Goal: Task Accomplishment & Management: Complete application form

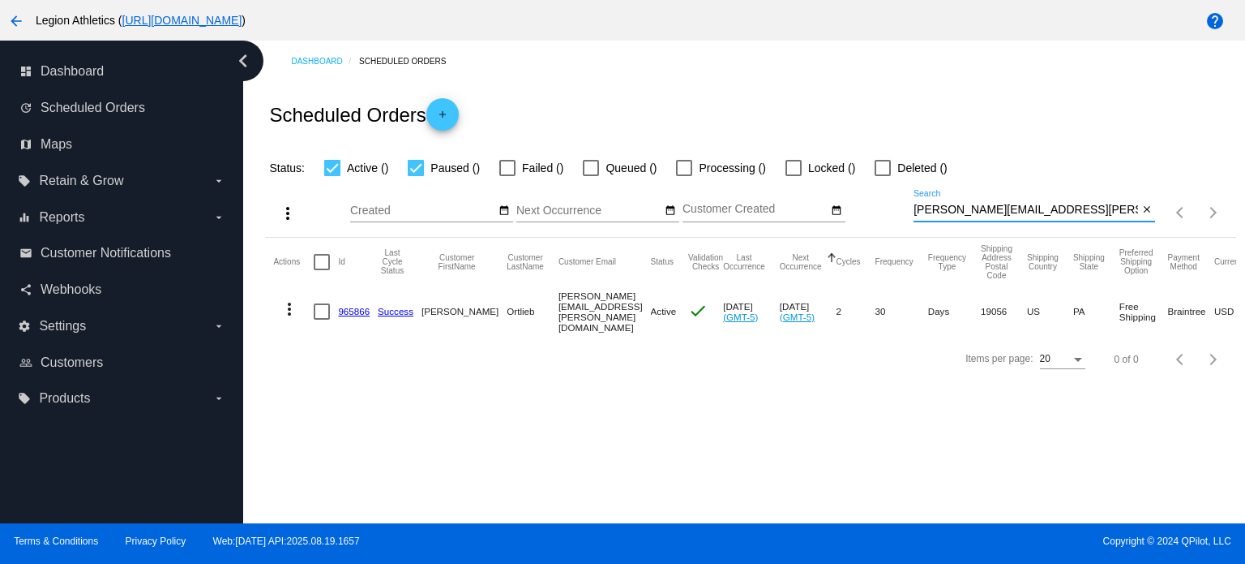
click at [1028, 209] on input "[PERSON_NAME][EMAIL_ADDRESS][PERSON_NAME][DOMAIN_NAME]" at bounding box center [1026, 210] width 225 height 13
paste input "[EMAIL_ADDRESS]"
type input "[EMAIL_ADDRESS][DOMAIN_NAME]"
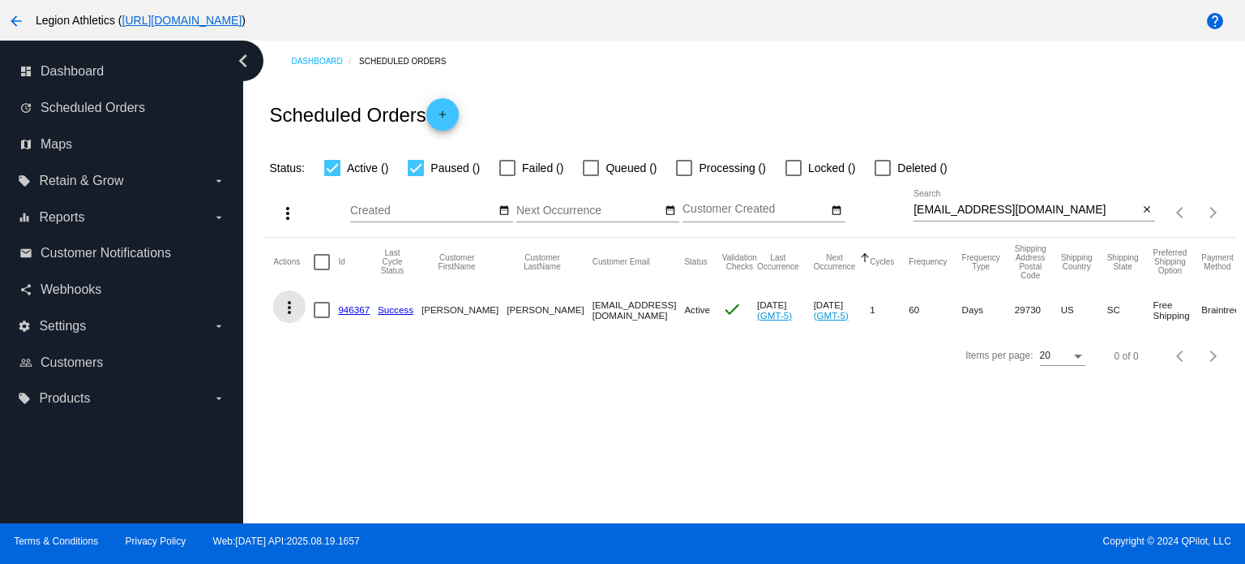
click at [294, 307] on mat-icon "more_vert" at bounding box center [289, 307] width 19 height 19
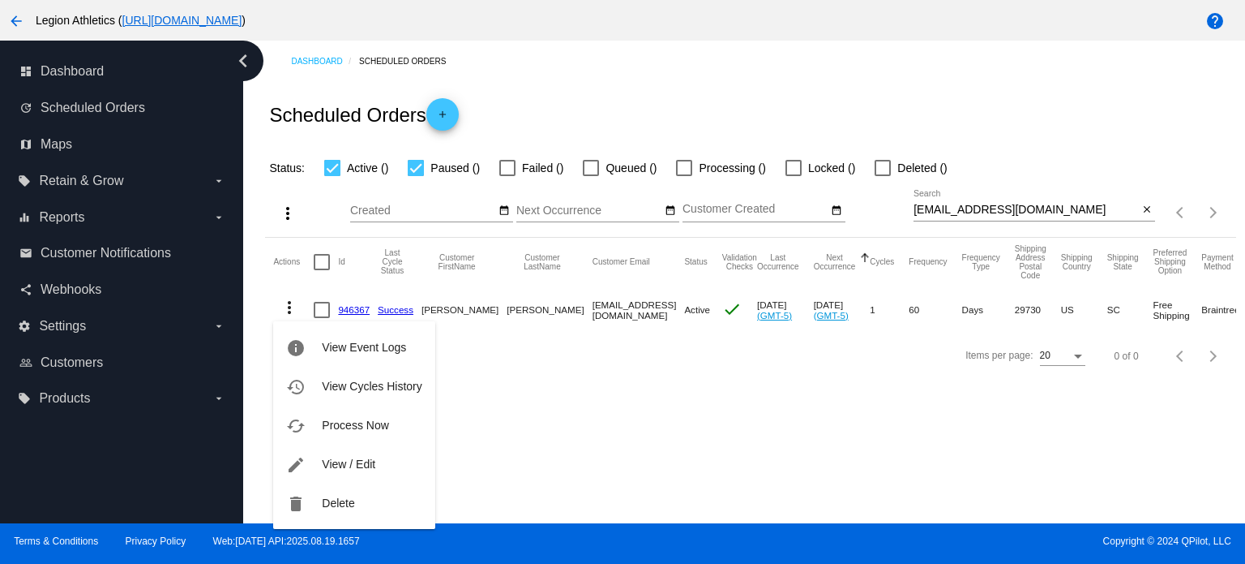
click at [601, 453] on div at bounding box center [622, 282] width 1245 height 564
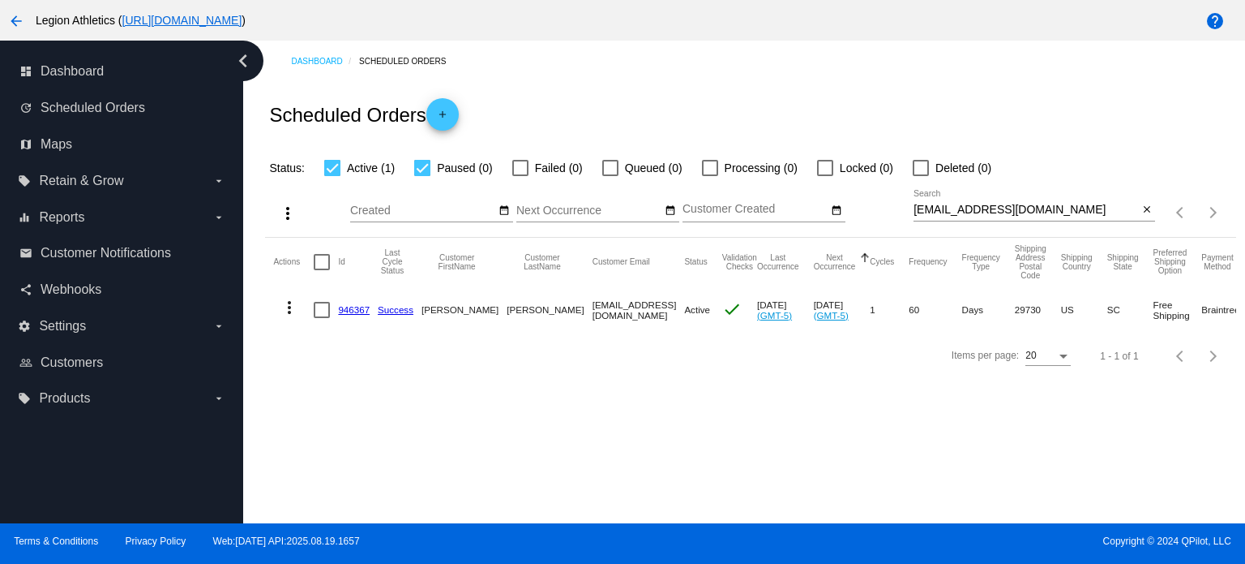
scroll to position [0, 170]
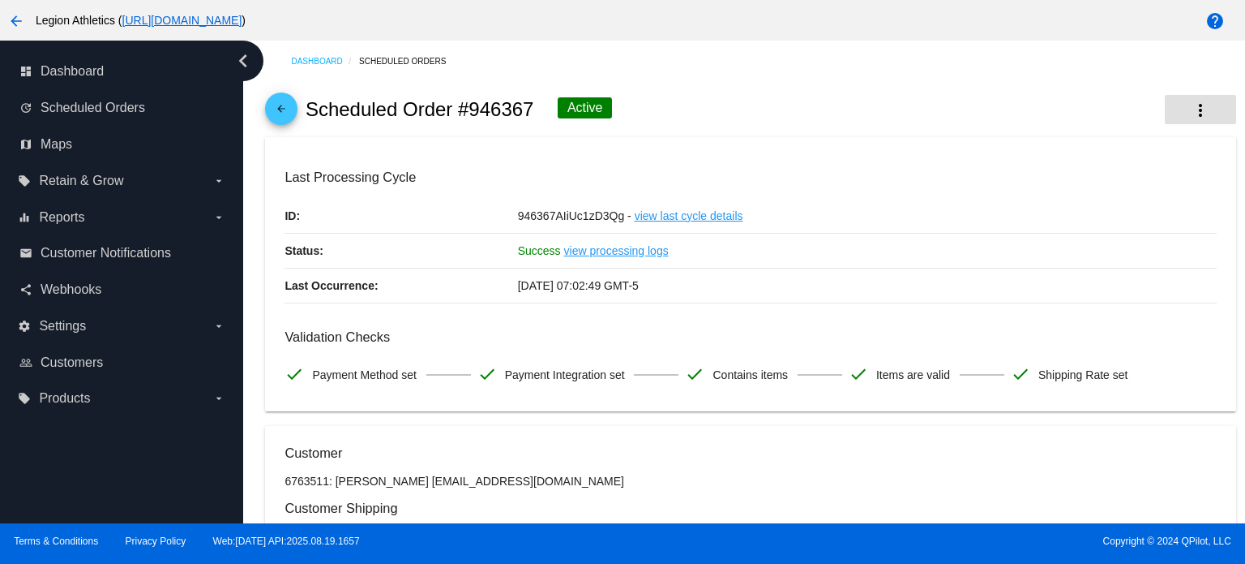
click at [1191, 106] on mat-icon "more_vert" at bounding box center [1200, 110] width 19 height 19
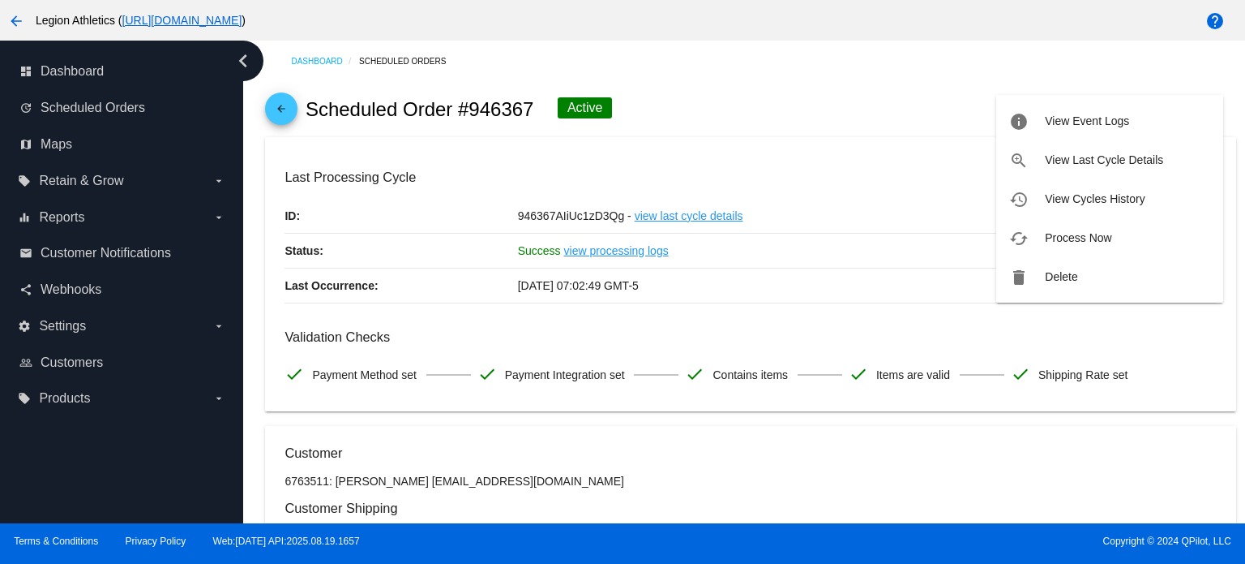
click at [895, 54] on div at bounding box center [622, 282] width 1245 height 564
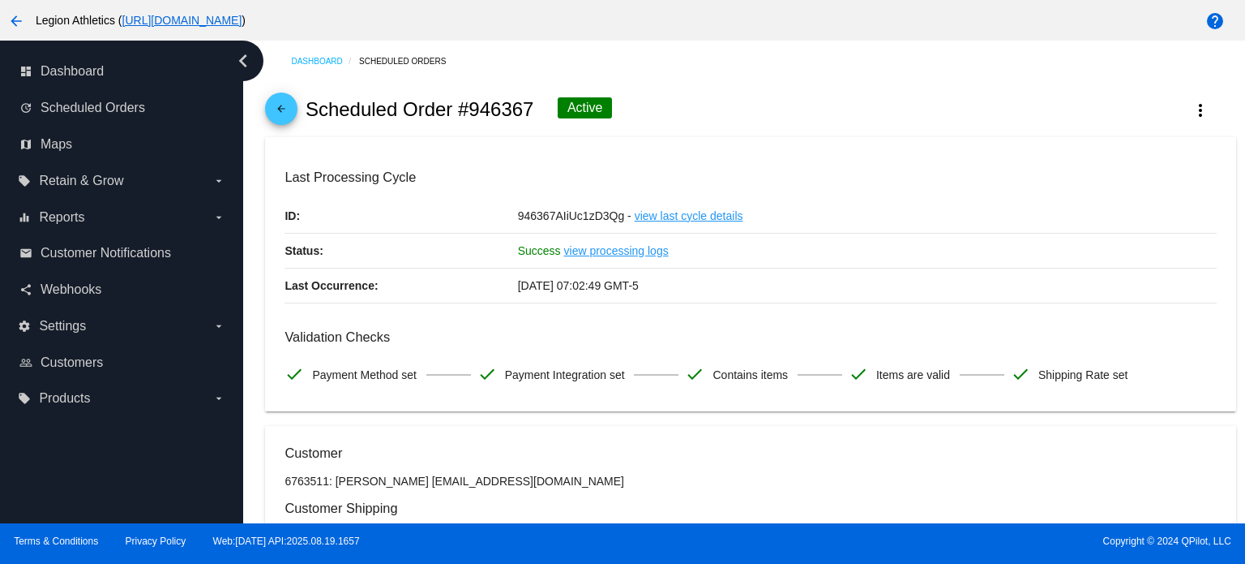
click at [409, 52] on link "Scheduled Orders" at bounding box center [409, 61] width 101 height 25
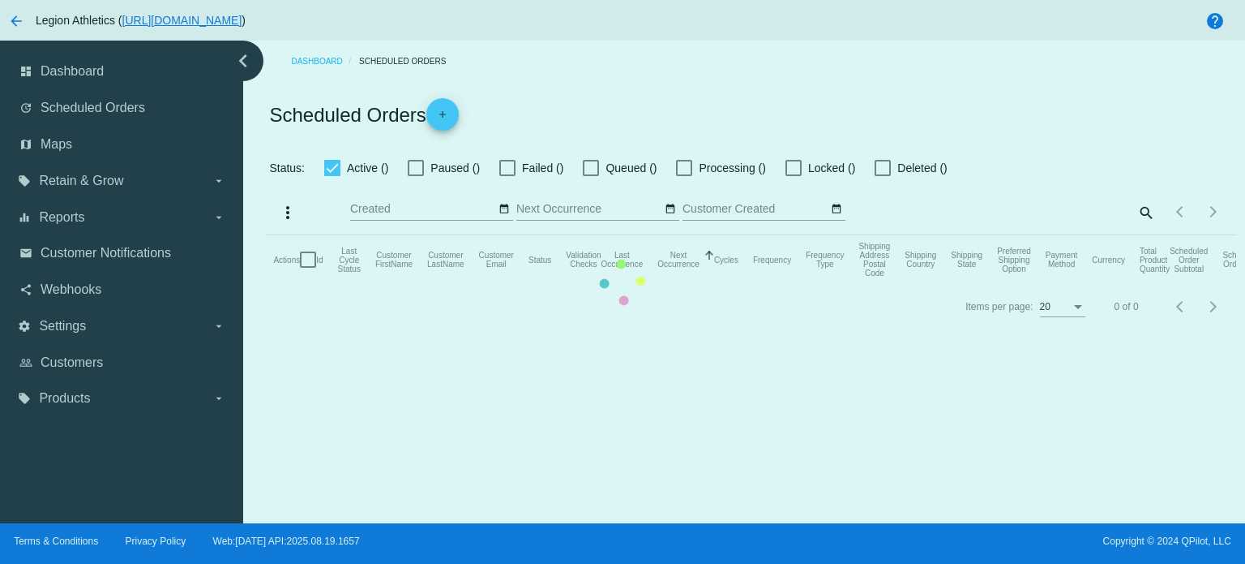
checkbox input "true"
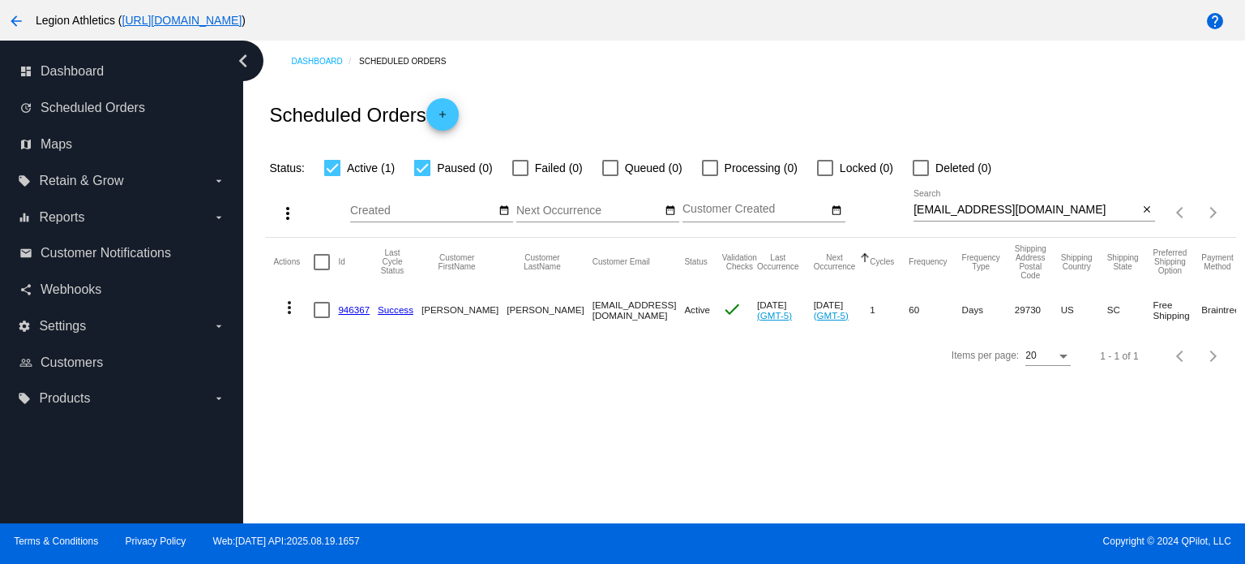
click at [289, 317] on button "more_vert" at bounding box center [289, 306] width 32 height 32
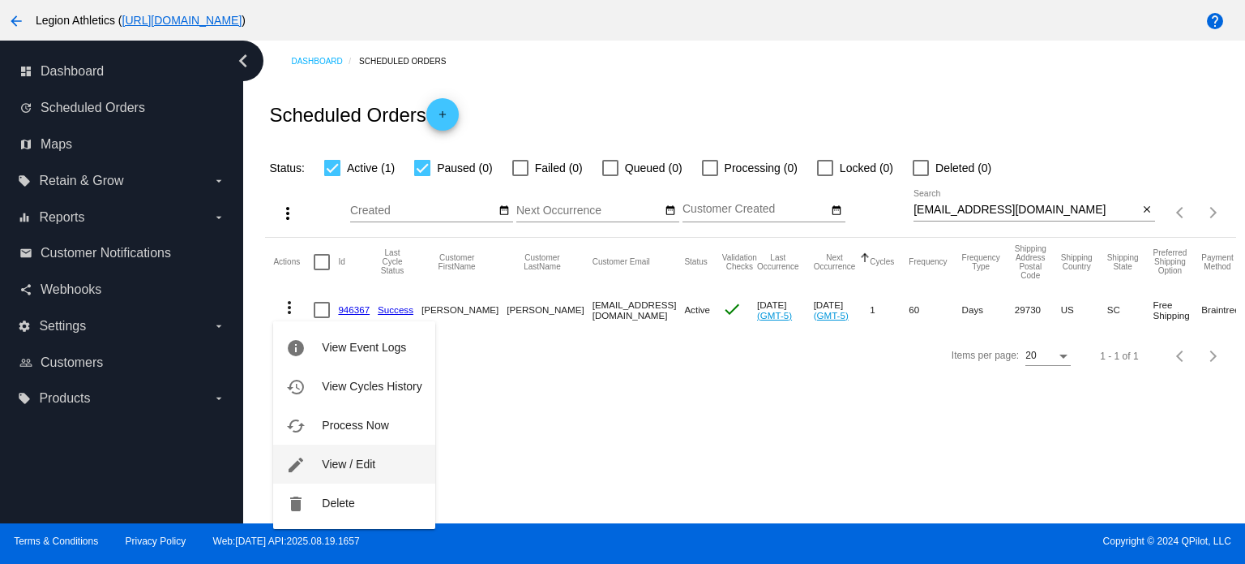
click at [362, 454] on button "edit View / Edit" at bounding box center [353, 463] width 161 height 39
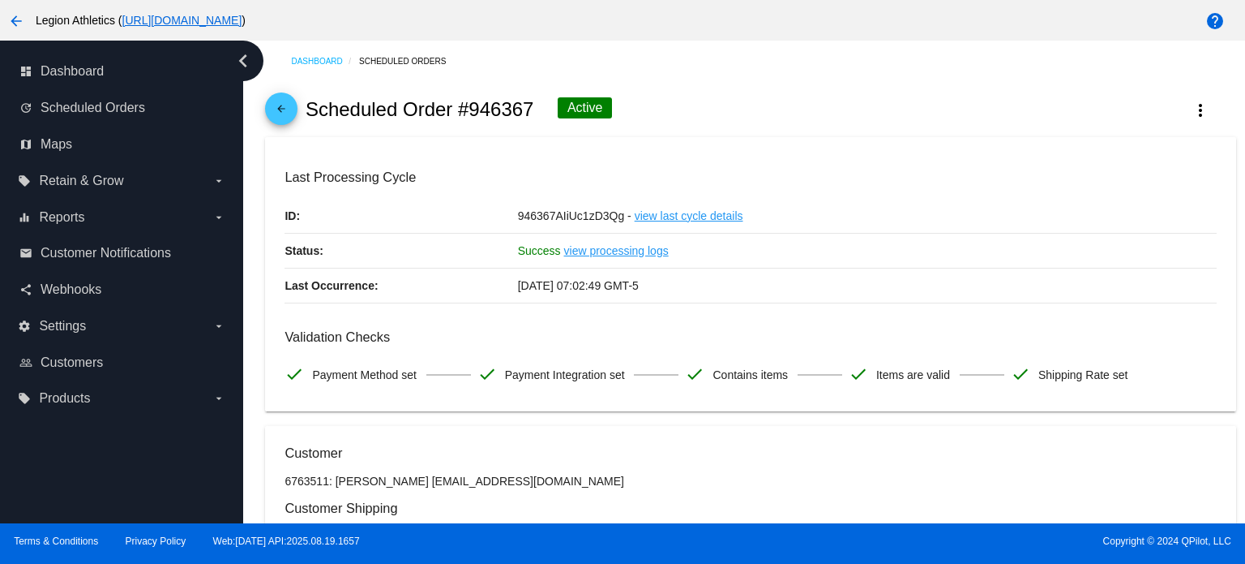
click at [401, 52] on link "Scheduled Orders" at bounding box center [409, 61] width 101 height 25
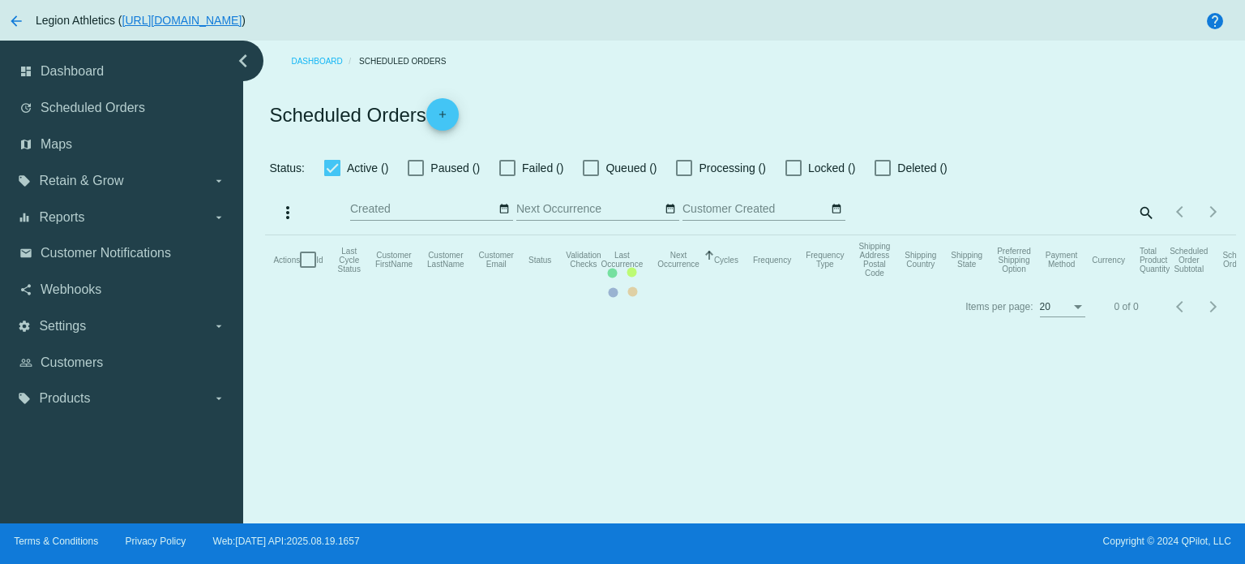
checkbox input "true"
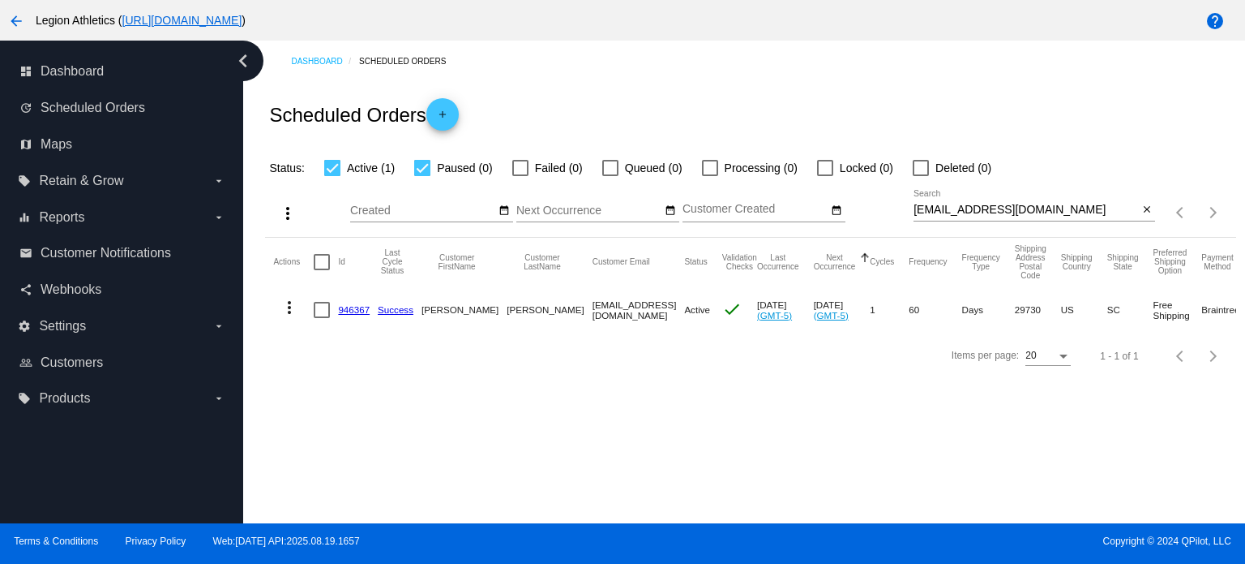
click at [448, 116] on mat-icon "add" at bounding box center [442, 118] width 19 height 19
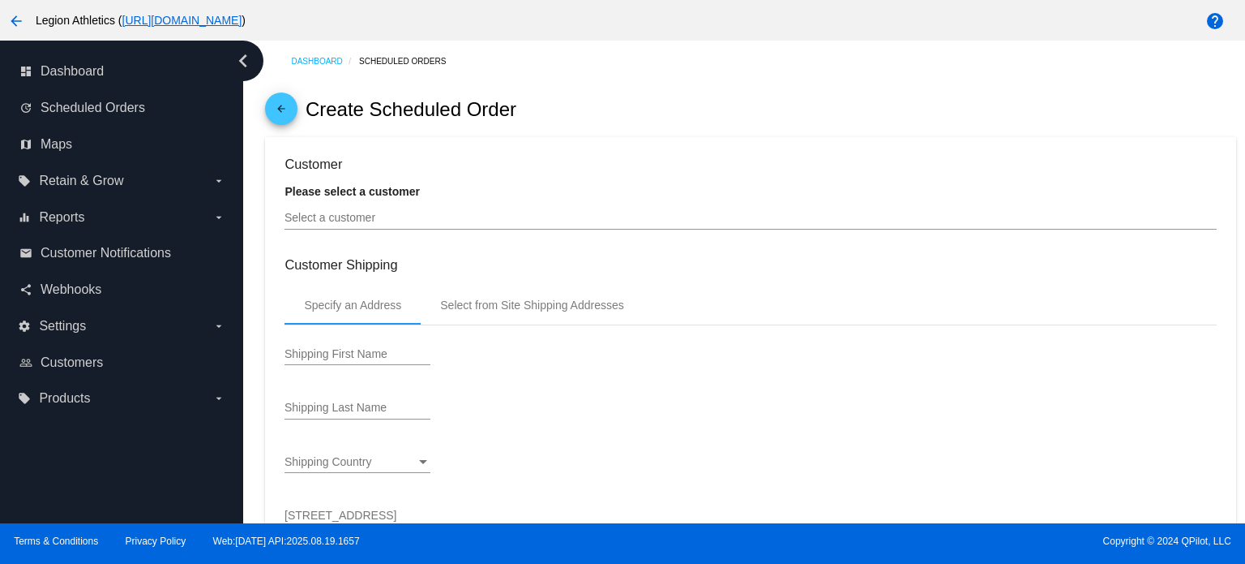
type input "9/20/2025"
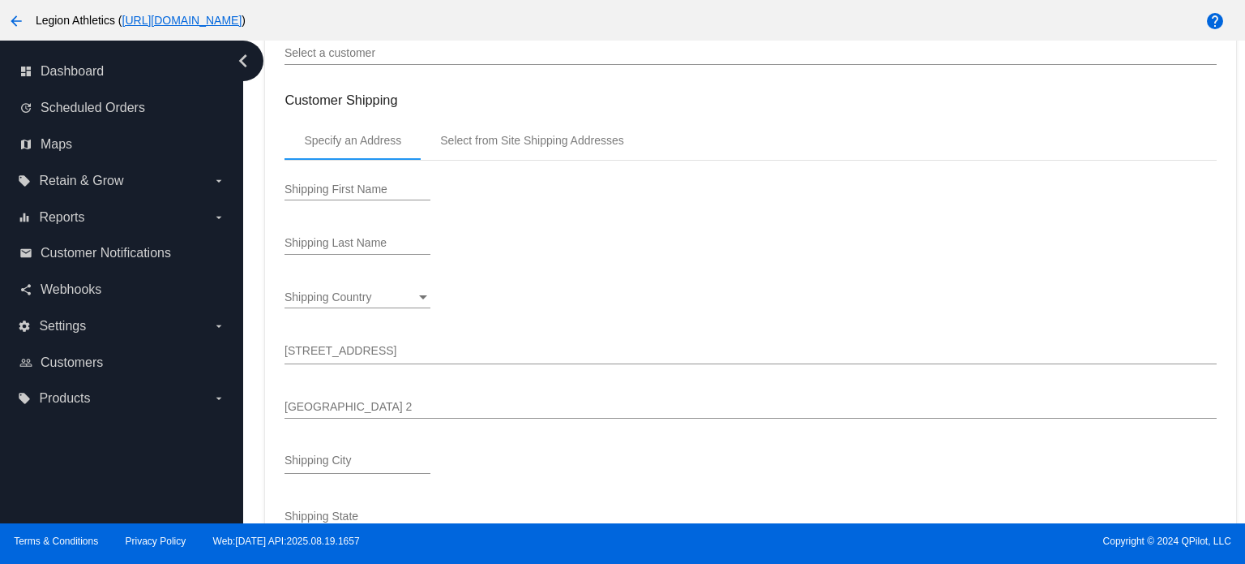
click at [318, 203] on div "Shipping First Name" at bounding box center [358, 192] width 146 height 46
click at [324, 197] on div "Shipping First Name" at bounding box center [358, 185] width 146 height 32
click at [334, 191] on input "Lisa Kersey" at bounding box center [358, 189] width 146 height 13
type input "[PERSON_NAME]"
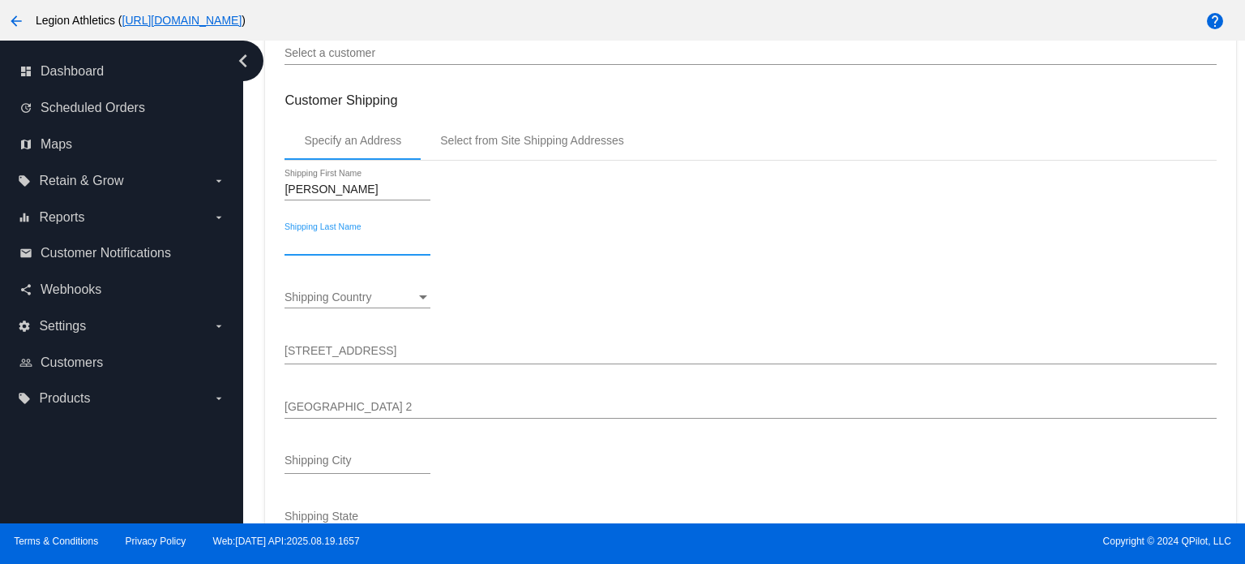
paste input "[PERSON_NAME]"
type input "[PERSON_NAME]"
click at [371, 302] on span "Shipping Country" at bounding box center [328, 296] width 87 height 13
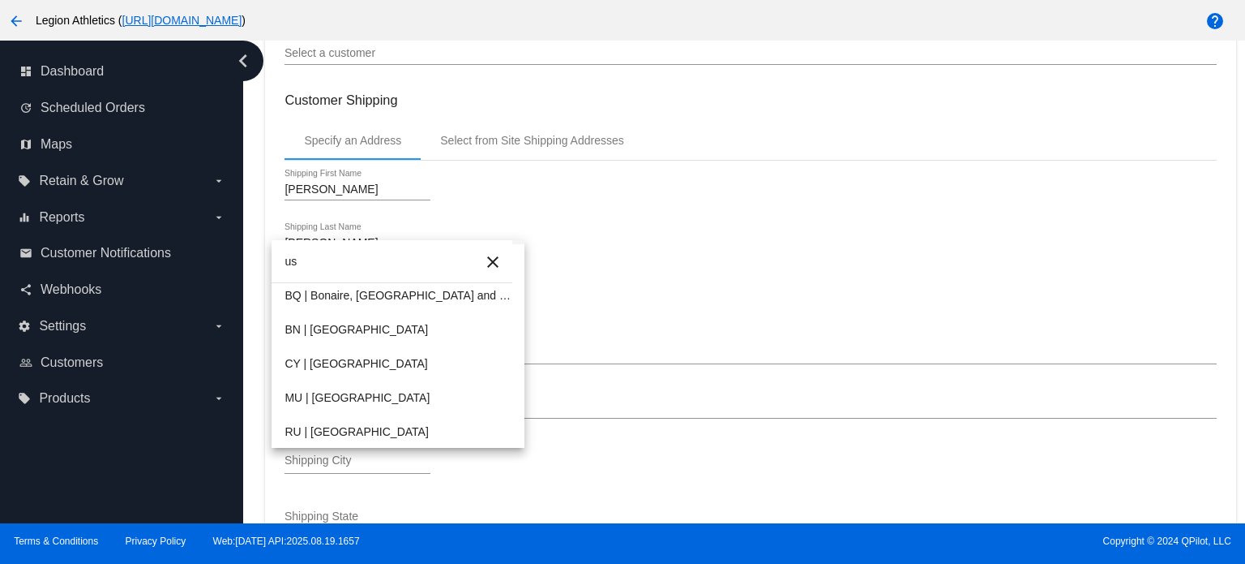
scroll to position [0, 0]
type input "us"
click at [395, 294] on span "US | USA" at bounding box center [398, 296] width 227 height 34
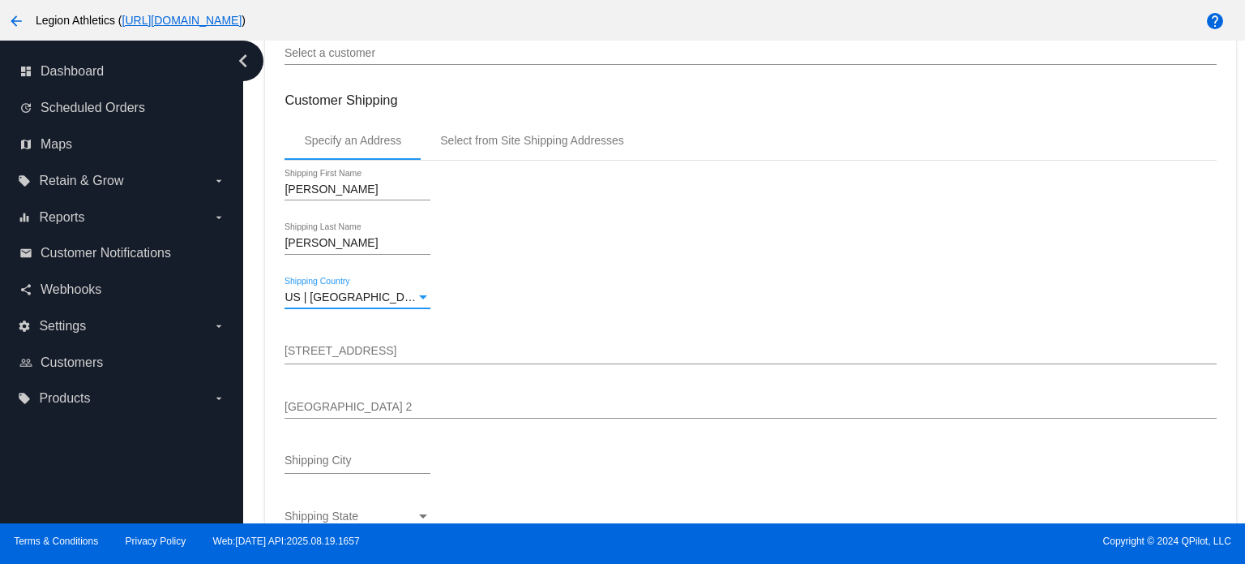
paste input "109 Richards Landing Drive"
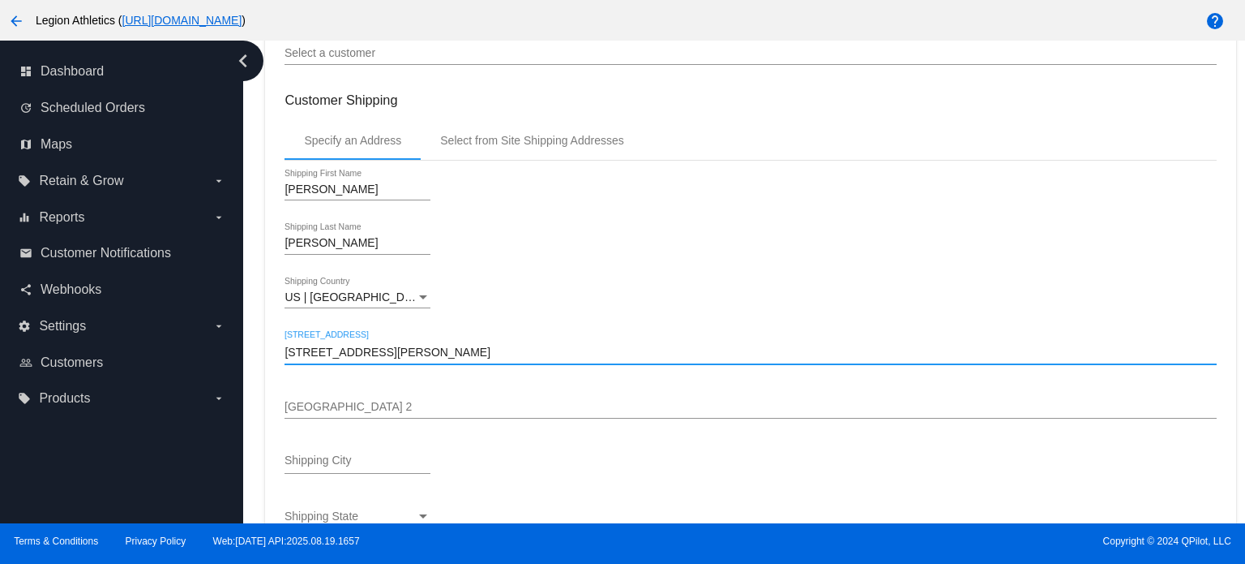
click at [376, 352] on input "109 Richards Landing Drive" at bounding box center [751, 352] width 932 height 13
type input "109 Richards Landing Drive"
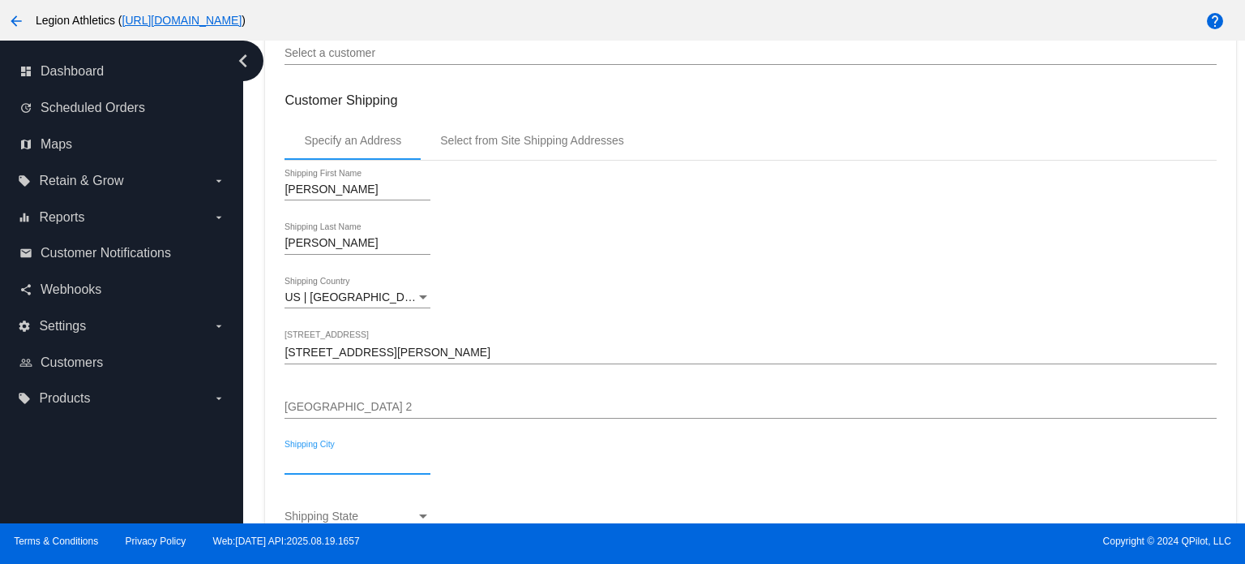
click at [326, 467] on input "Shipping City" at bounding box center [358, 462] width 146 height 13
type input "Rock Hill"
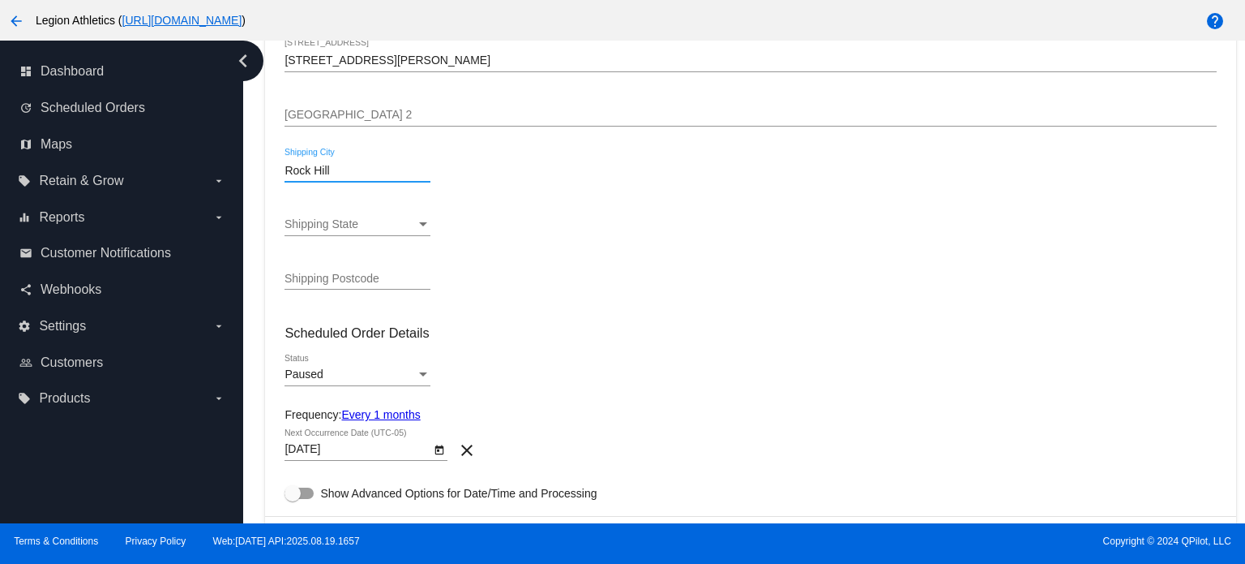
scroll to position [464, 0]
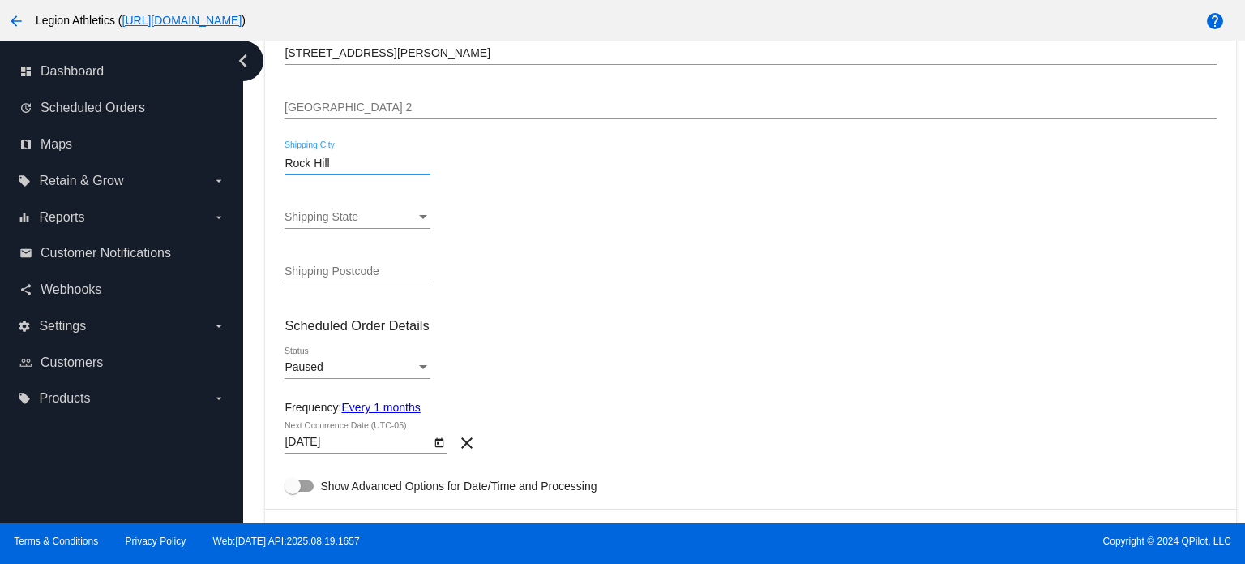
click at [358, 223] on span "Shipping State" at bounding box center [322, 216] width 74 height 13
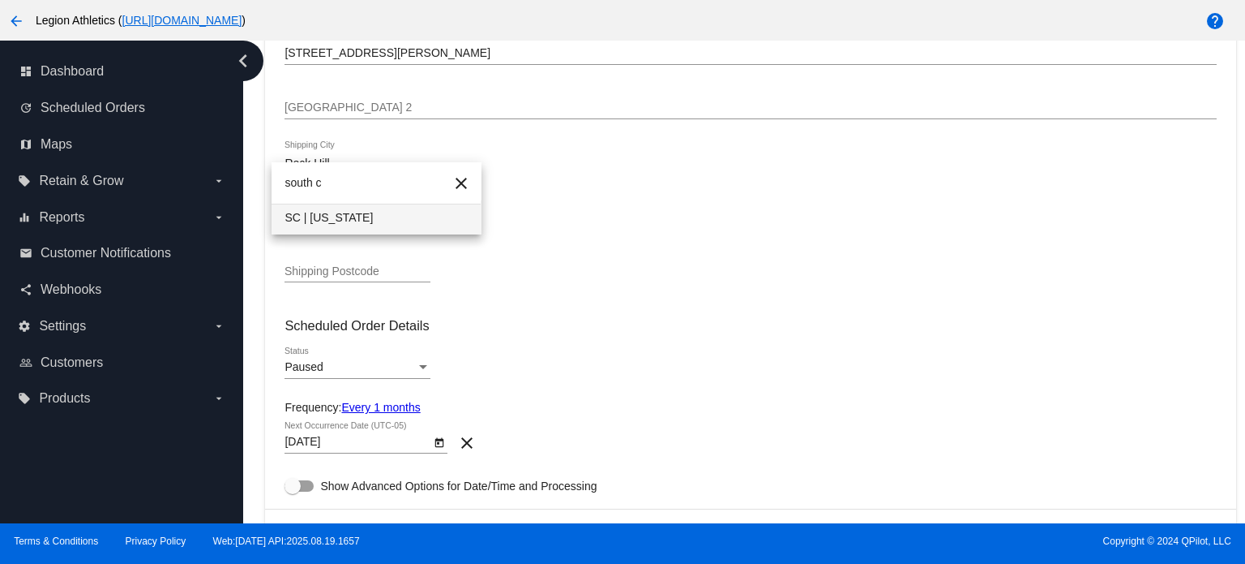
type input "south c"
click at [358, 225] on span "SC | South Carolina" at bounding box center [377, 217] width 184 height 34
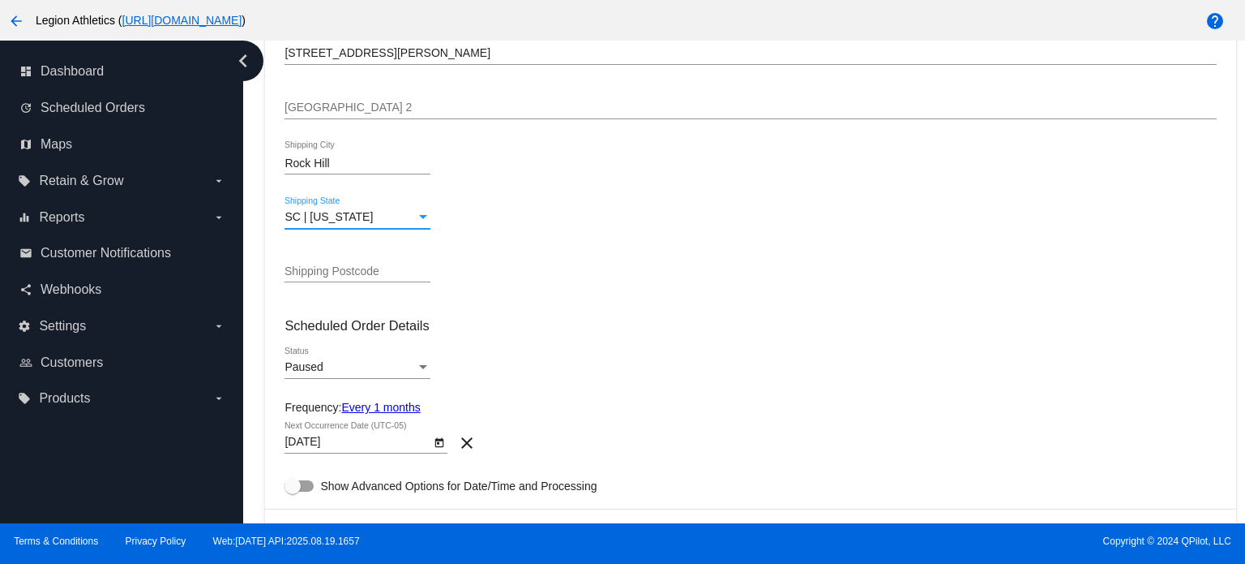
scroll to position [645, 0]
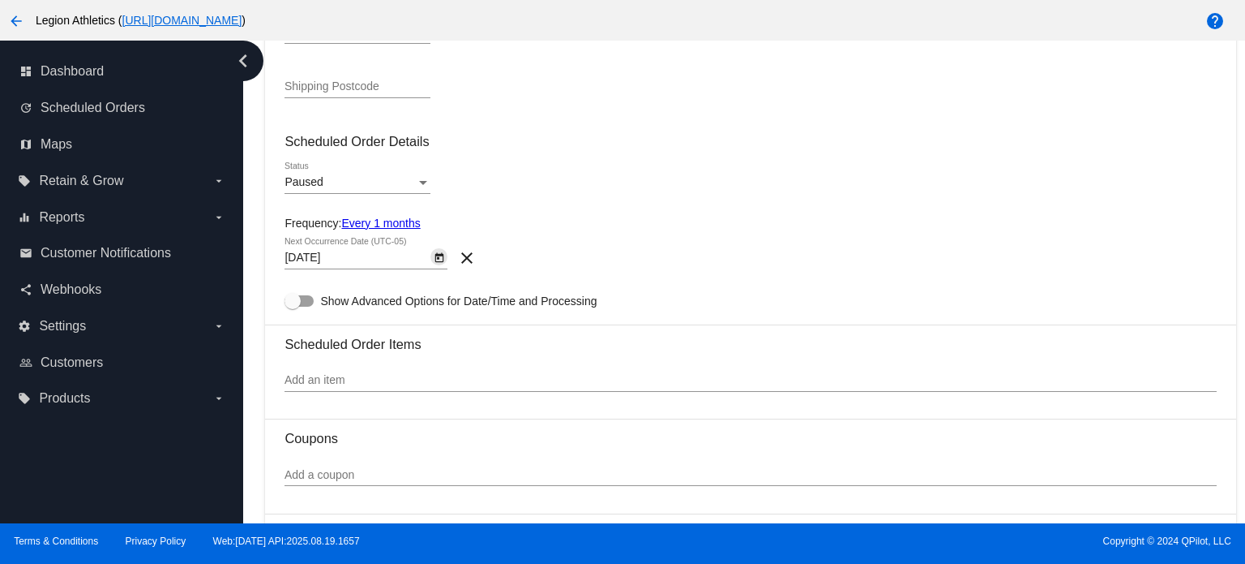
click at [439, 259] on icon "Open calendar" at bounding box center [439, 257] width 11 height 19
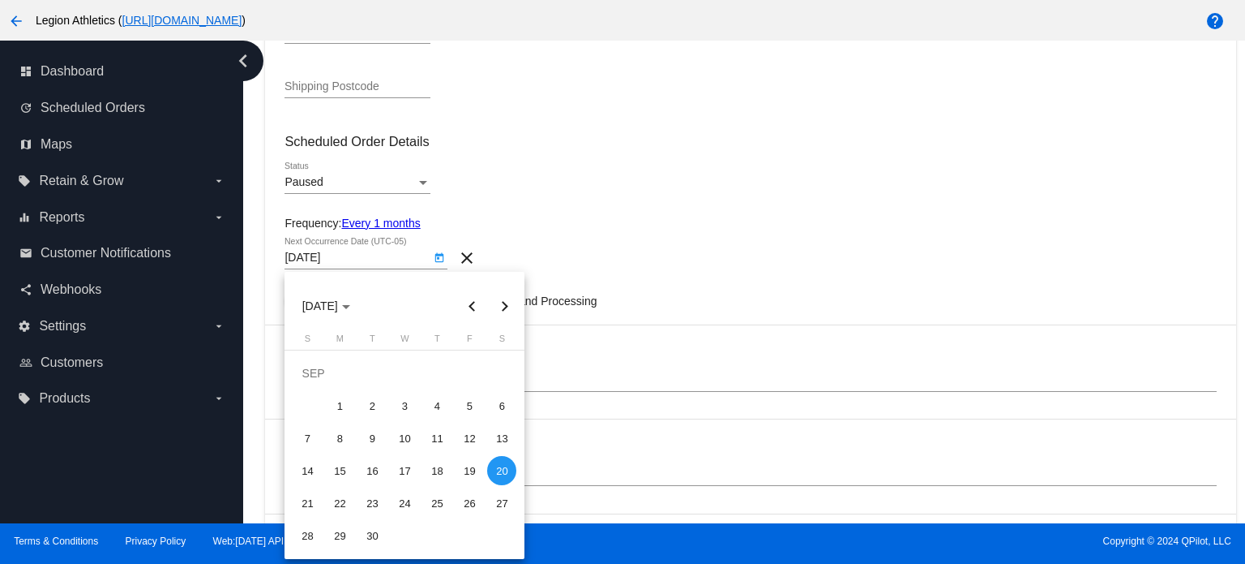
click at [470, 315] on button "Previous month" at bounding box center [472, 305] width 32 height 32
click at [347, 502] on div "25" at bounding box center [339, 502] width 29 height 29
type input "8/25/2025"
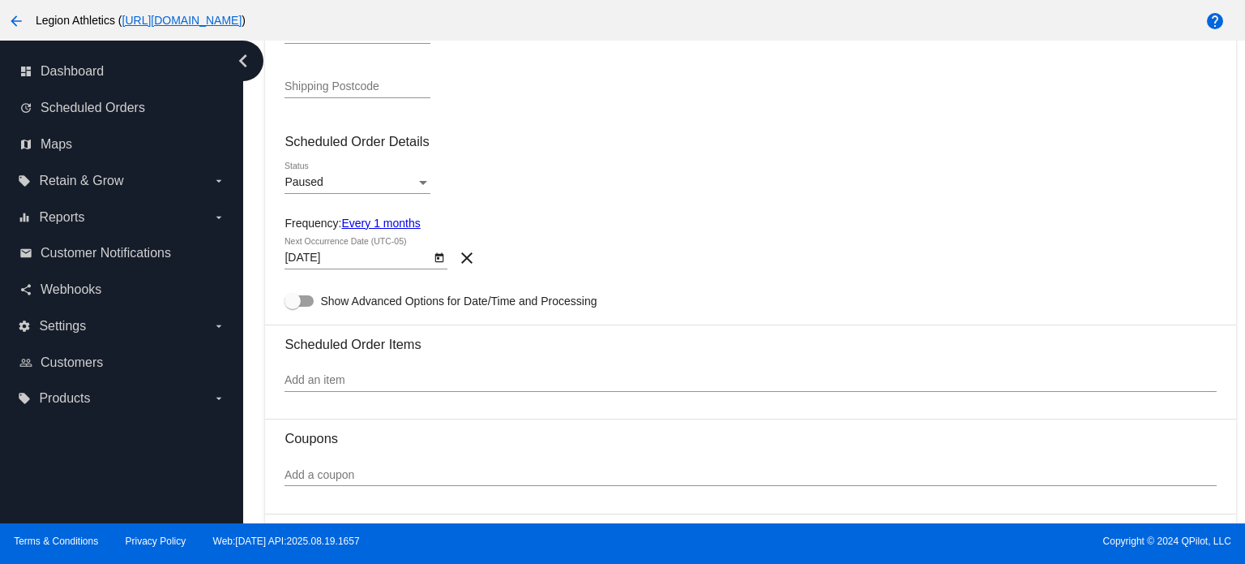
click at [393, 221] on link "Every 1 months" at bounding box center [380, 222] width 79 height 13
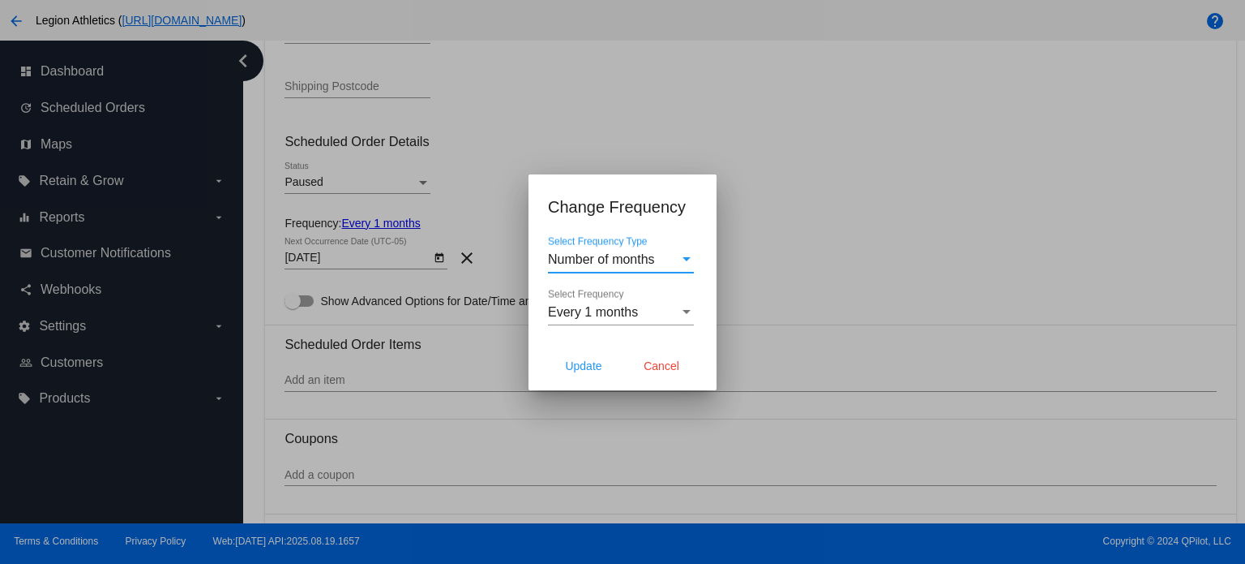
click at [638, 323] on div "Every 1 months Select Frequency" at bounding box center [621, 307] width 146 height 36
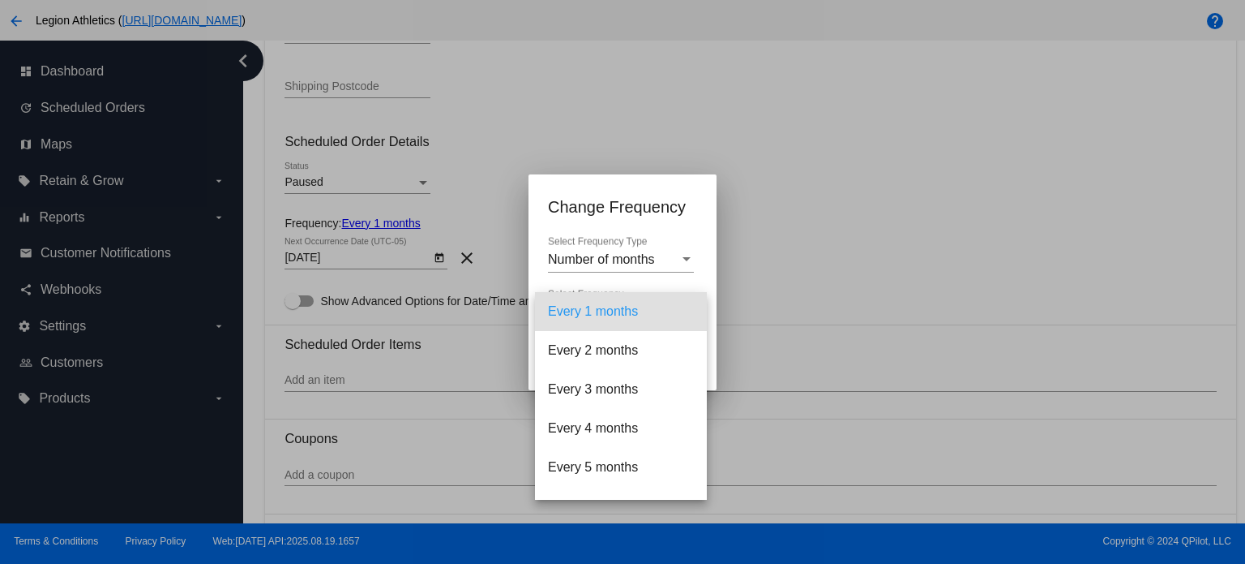
click at [652, 262] on div at bounding box center [622, 282] width 1245 height 564
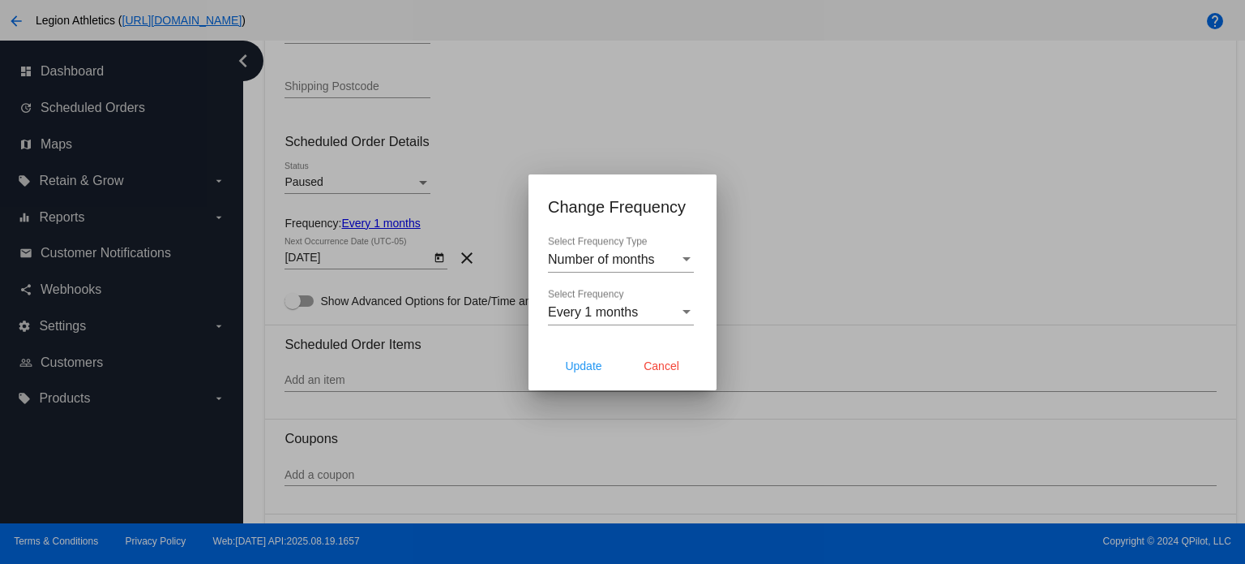
click at [647, 272] on div "Number of months Select Frequency Type" at bounding box center [621, 262] width 146 height 53
click at [655, 265] on div "Number of months" at bounding box center [613, 259] width 131 height 15
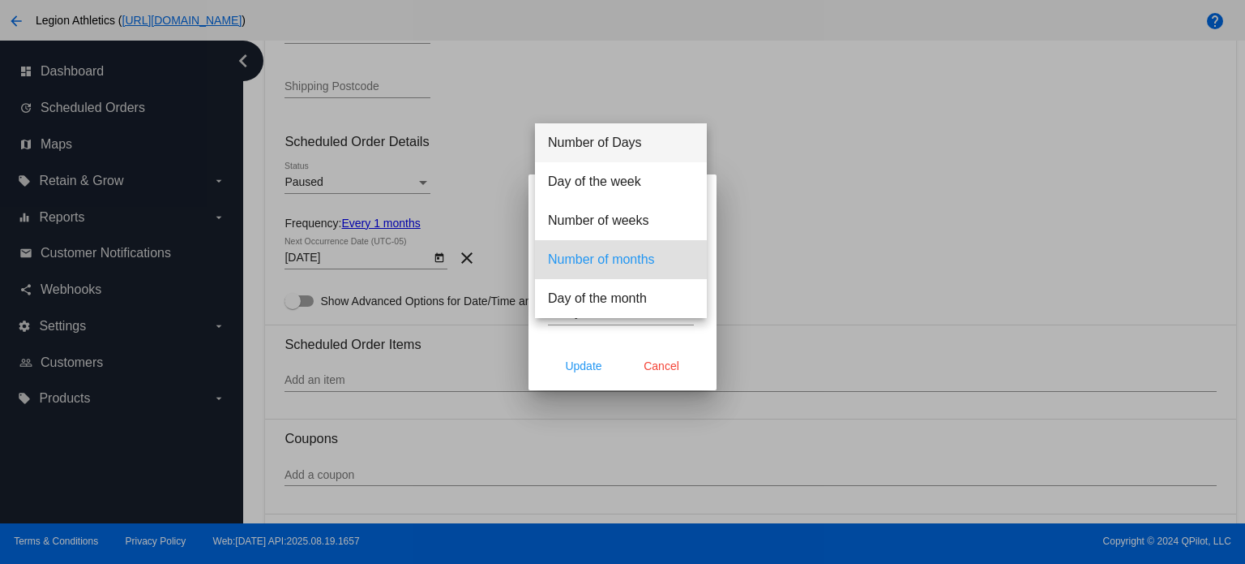
click at [663, 153] on span "Number of Days" at bounding box center [621, 142] width 146 height 39
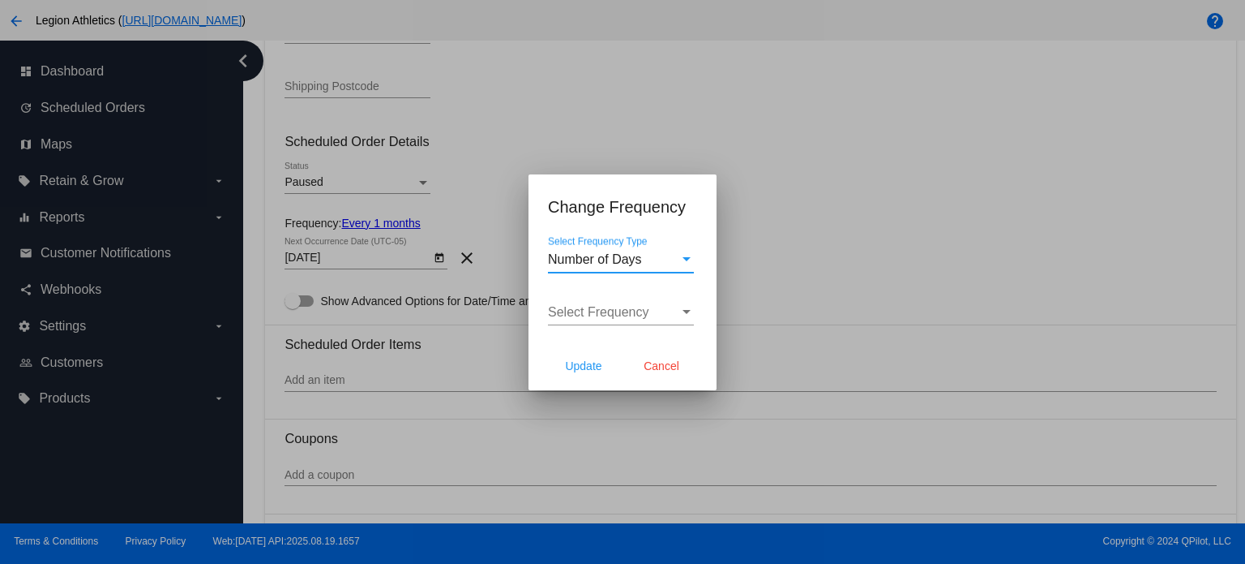
click at [607, 318] on span "Select Frequency" at bounding box center [598, 312] width 101 height 14
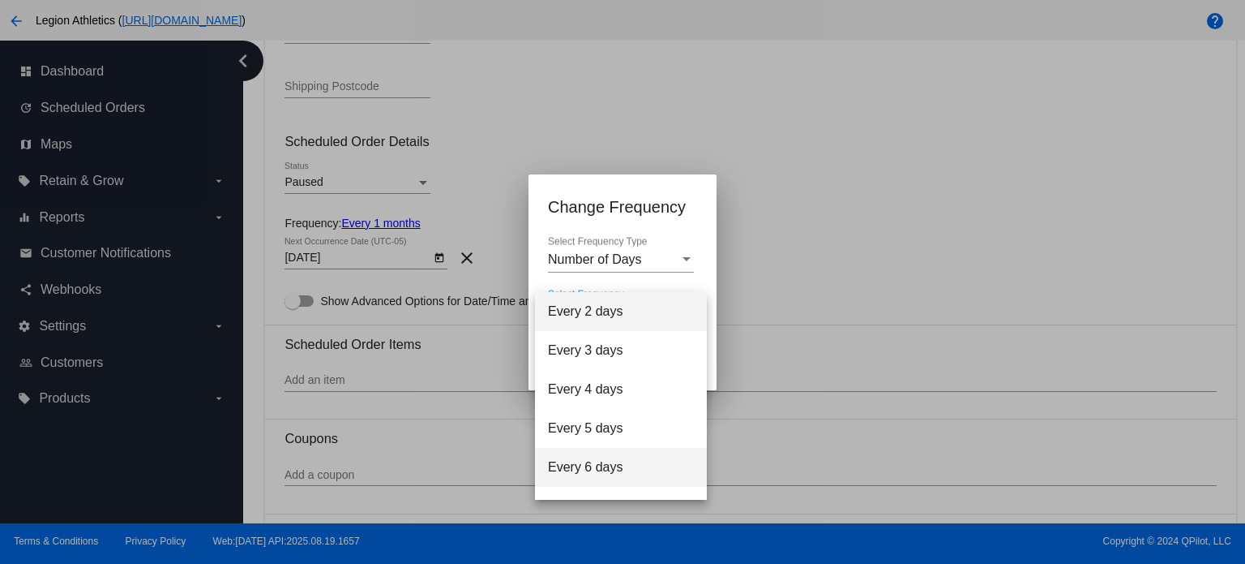
scroll to position [65, 0]
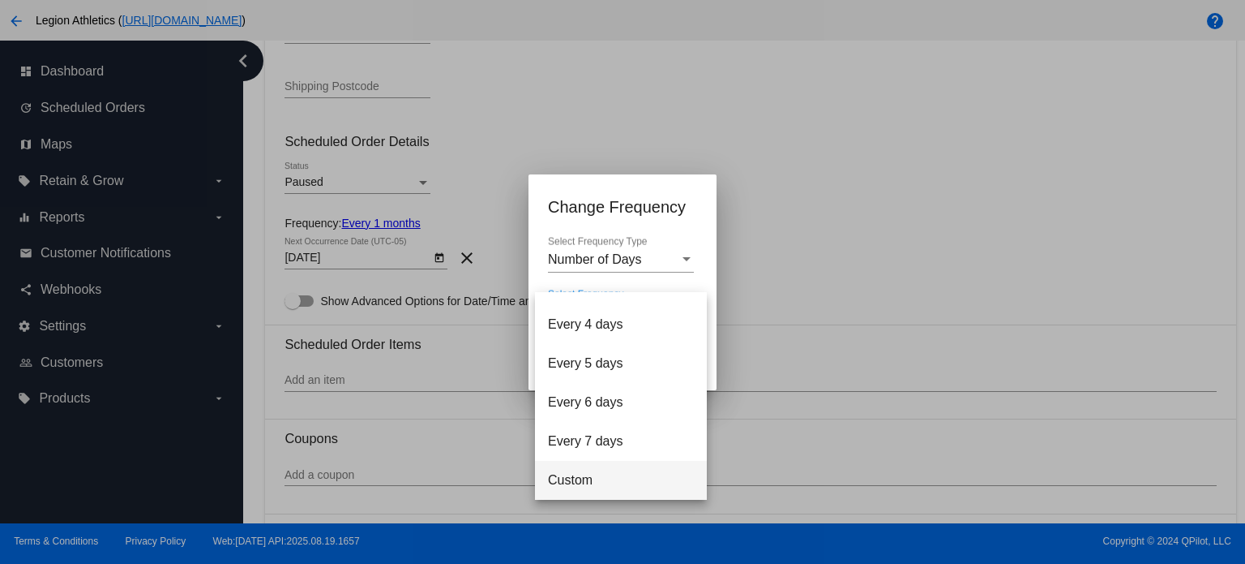
click at [590, 487] on span "Custom" at bounding box center [621, 480] width 146 height 39
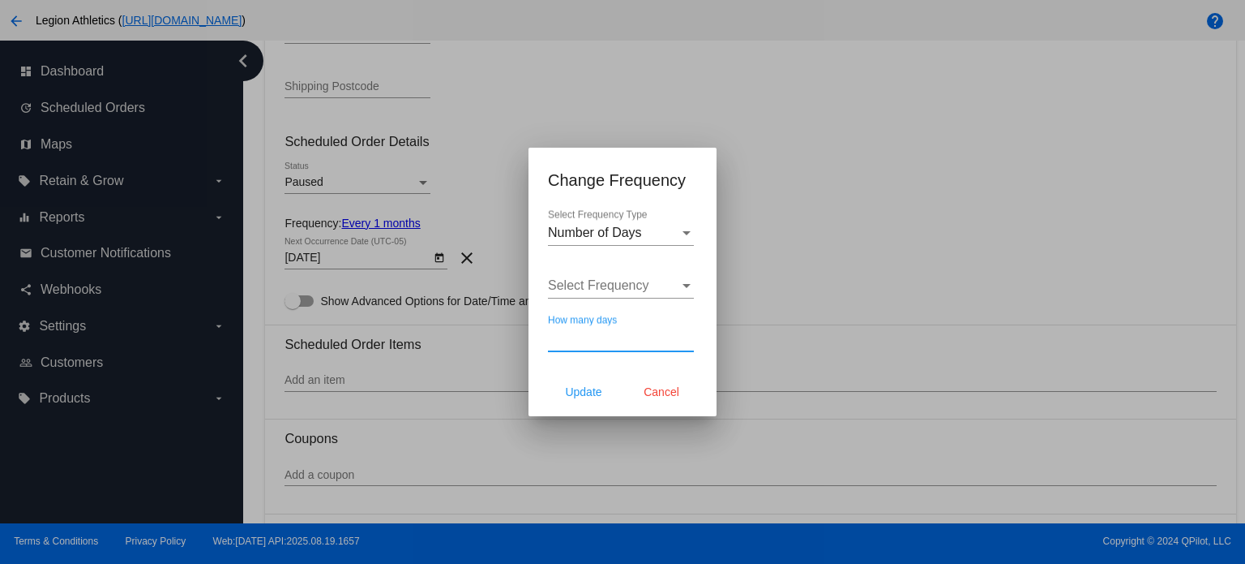
click at [598, 339] on input "How many days" at bounding box center [621, 338] width 146 height 15
type input "30"
click at [584, 389] on span "Update" at bounding box center [583, 391] width 36 height 13
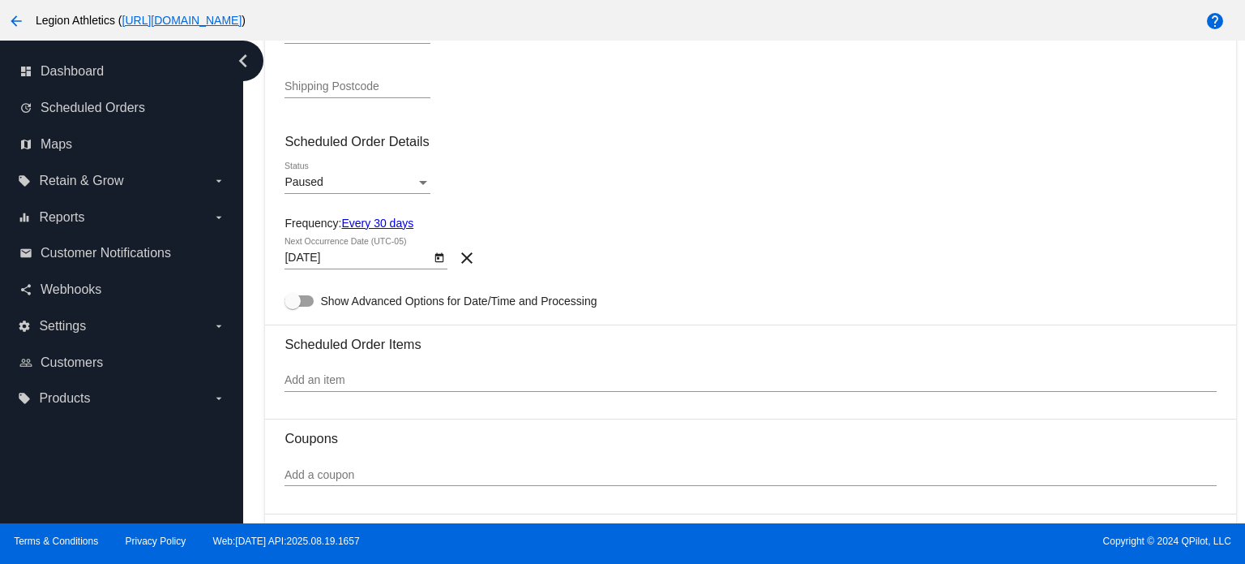
type input "9/19/2025"
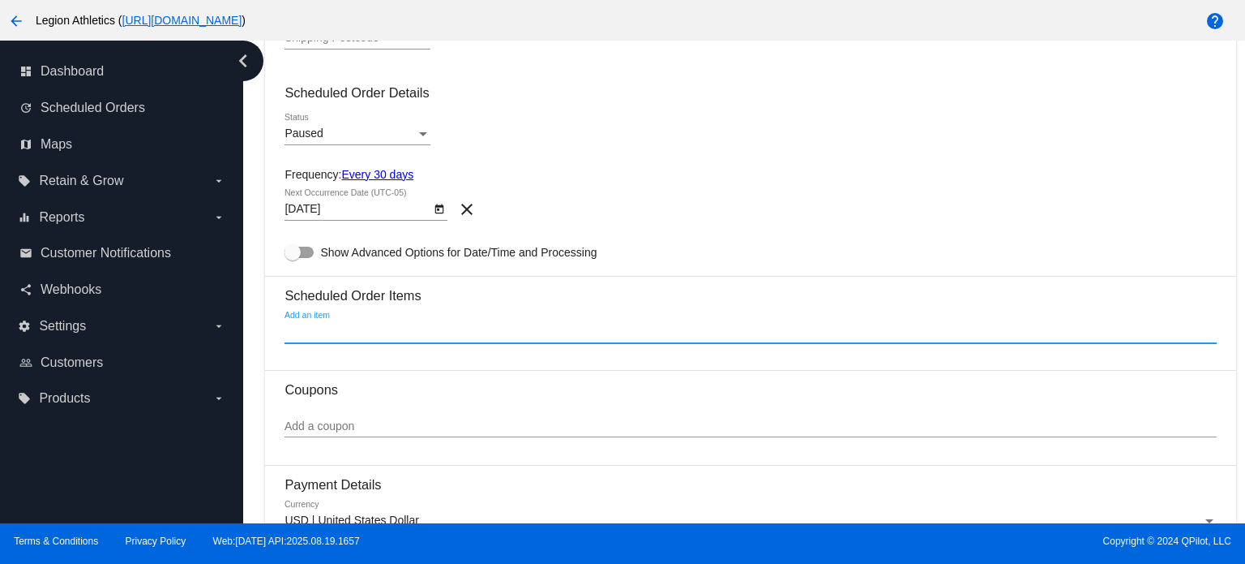
click at [359, 338] on input "Add an item" at bounding box center [751, 331] width 932 height 13
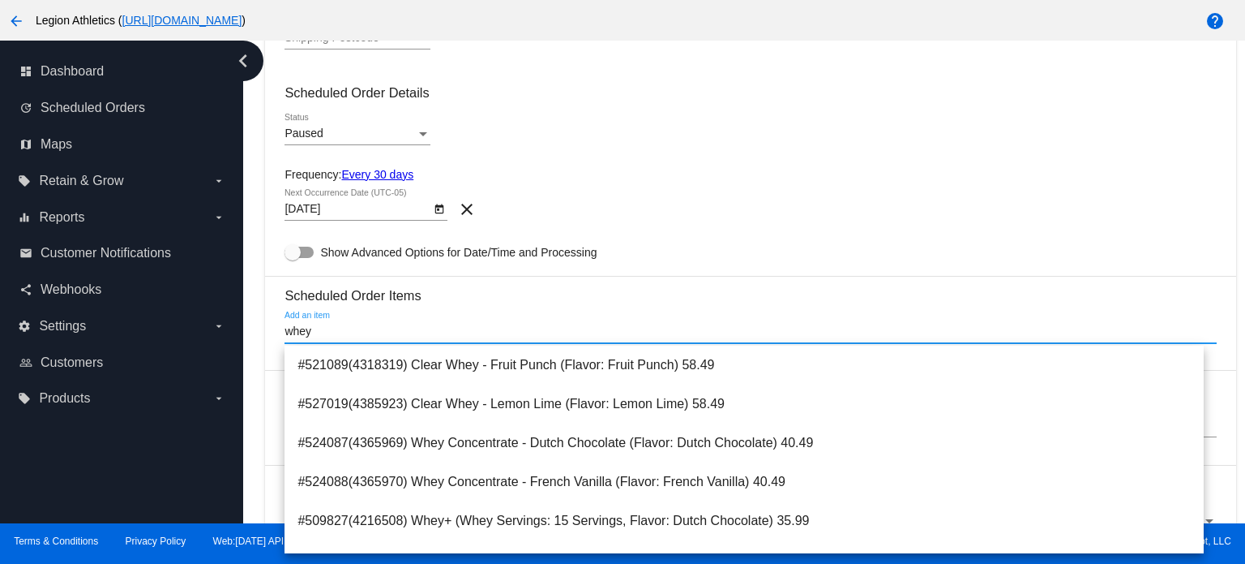
drag, startPoint x: 359, startPoint y: 339, endPoint x: 389, endPoint y: 427, distance: 93.3
click at [389, 427] on body "arrow_back Legion Athletics ( https://legionathletics.com ) help dashboard Dash…" at bounding box center [622, 282] width 1245 height 564
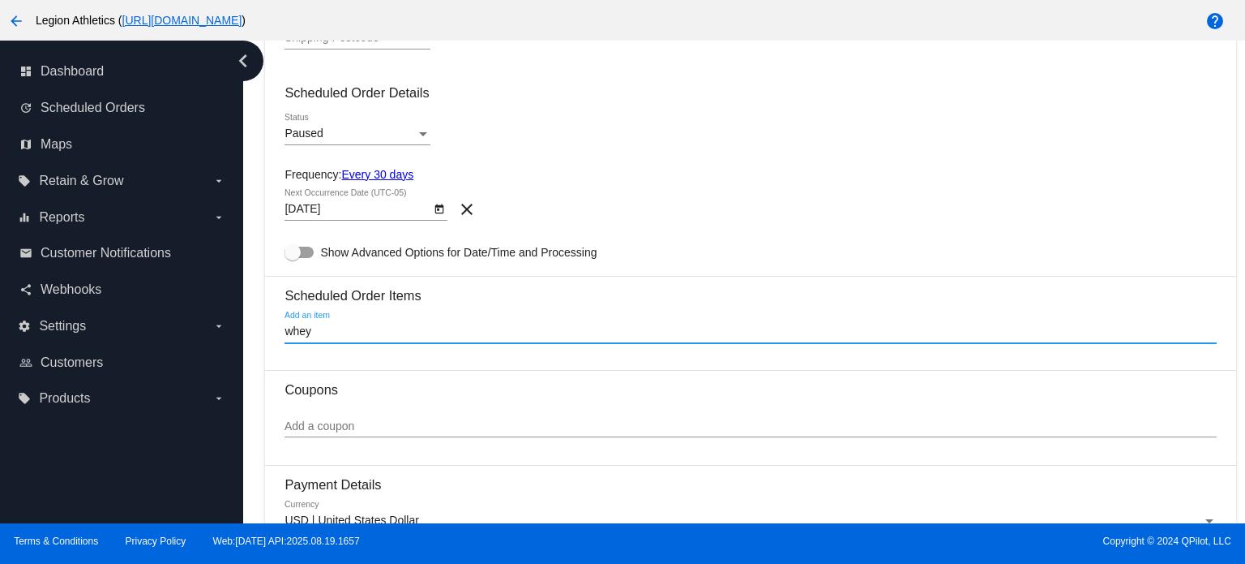
click at [426, 328] on input "whey" at bounding box center [751, 331] width 932 height 13
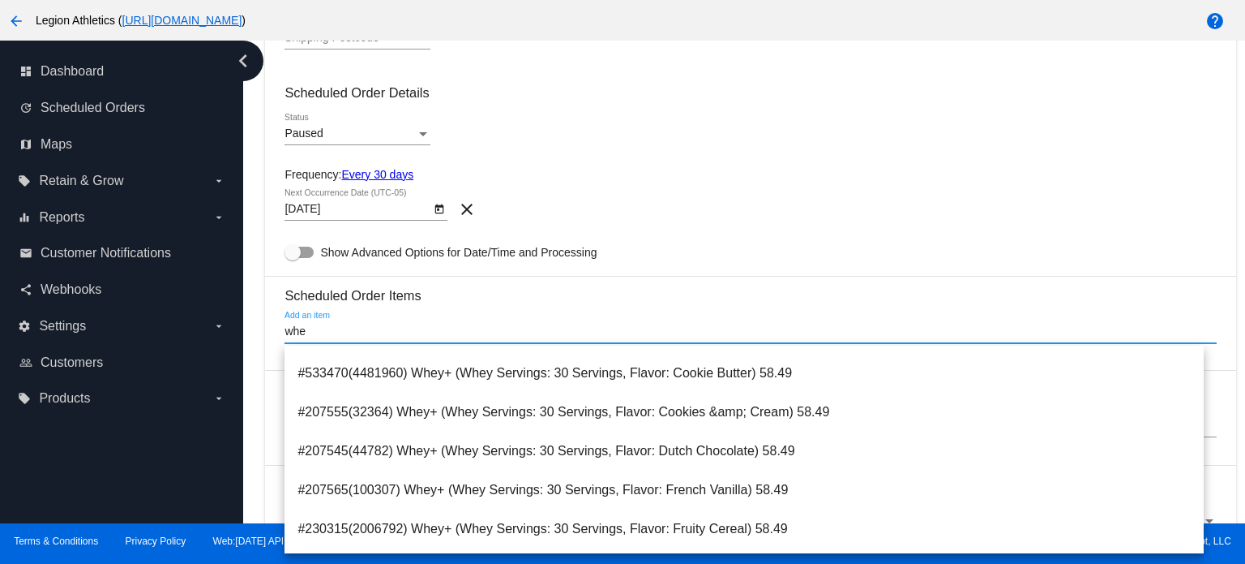
scroll to position [621, 0]
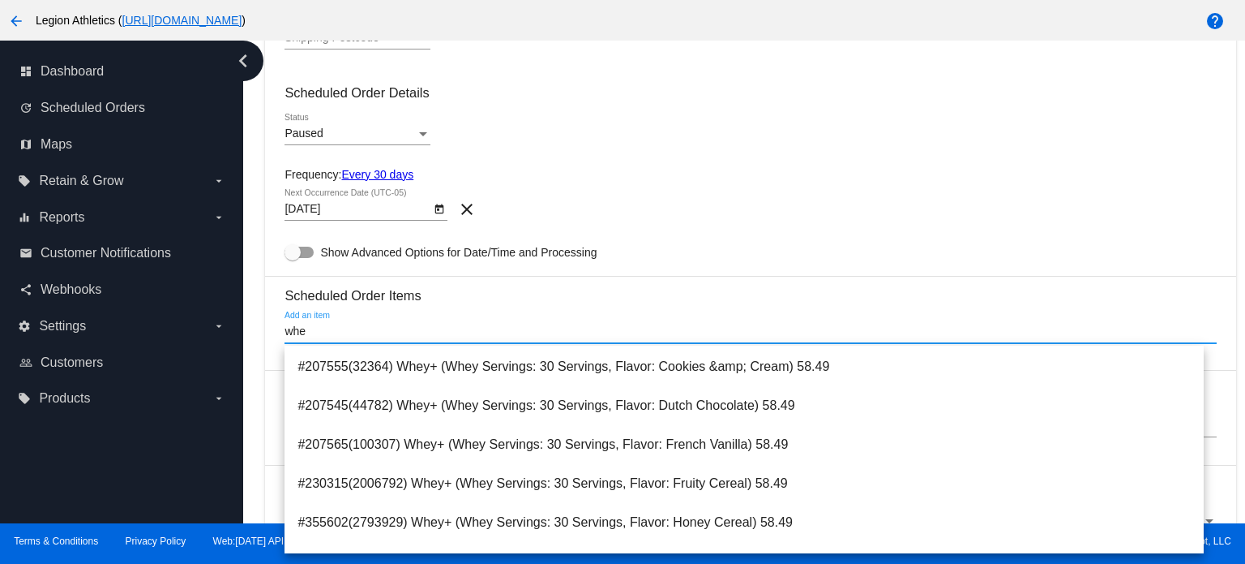
type input "whe"
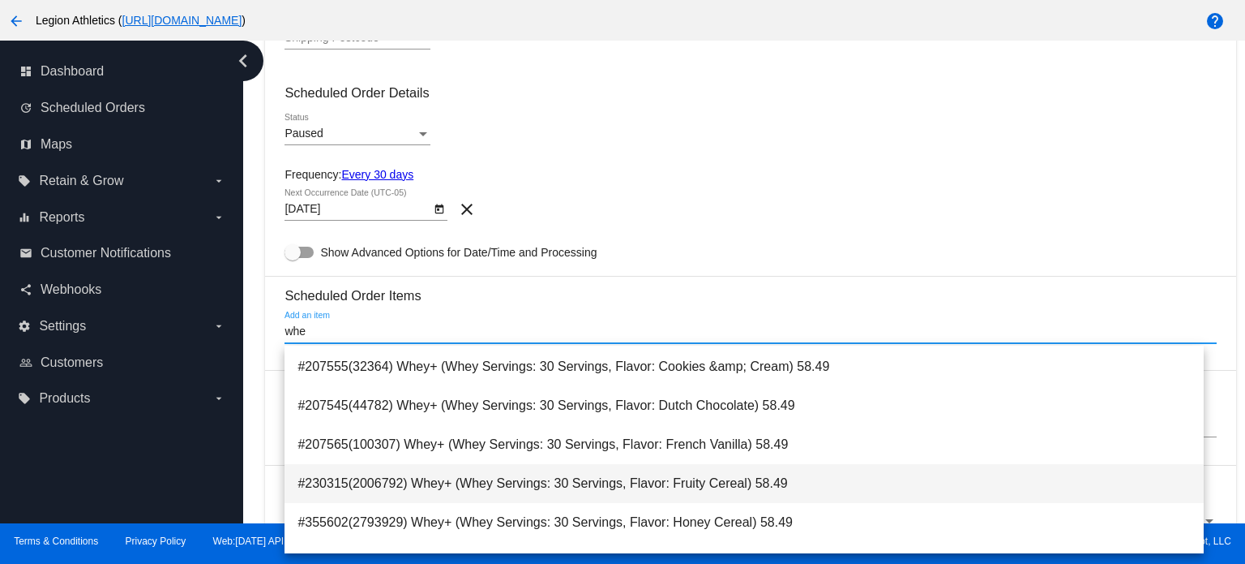
click at [478, 469] on span "#230315(2006792) Whey+ (Whey Servings: 30 Servings, Flavor: Fruity Cereal) 58.49" at bounding box center [745, 483] width 894 height 39
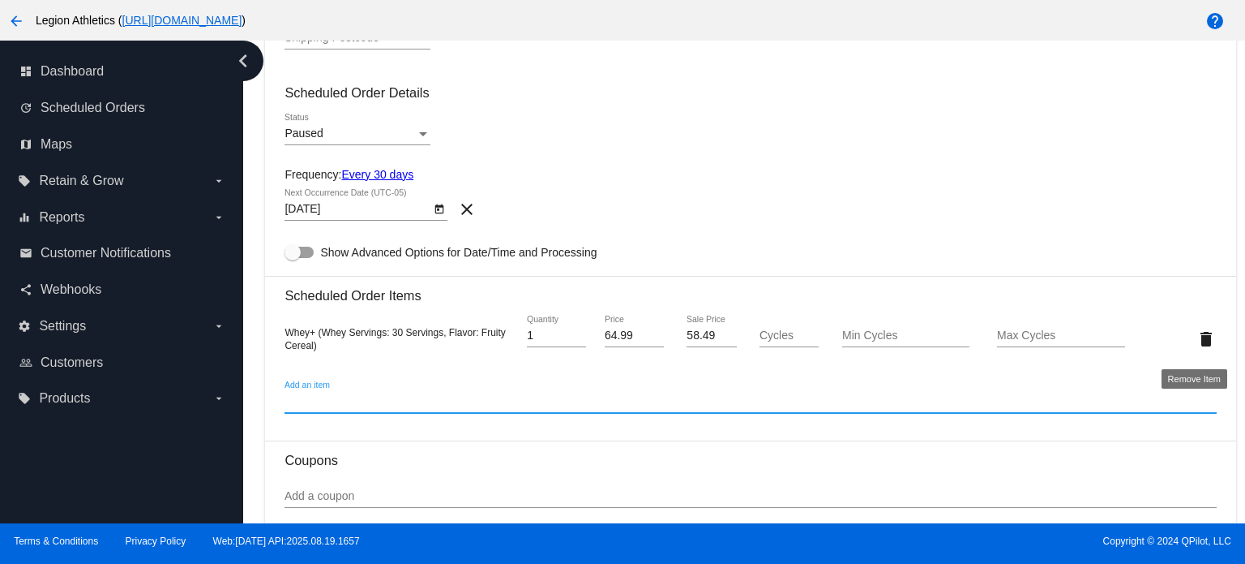
click at [1197, 342] on mat-icon "delete" at bounding box center [1206, 338] width 19 height 19
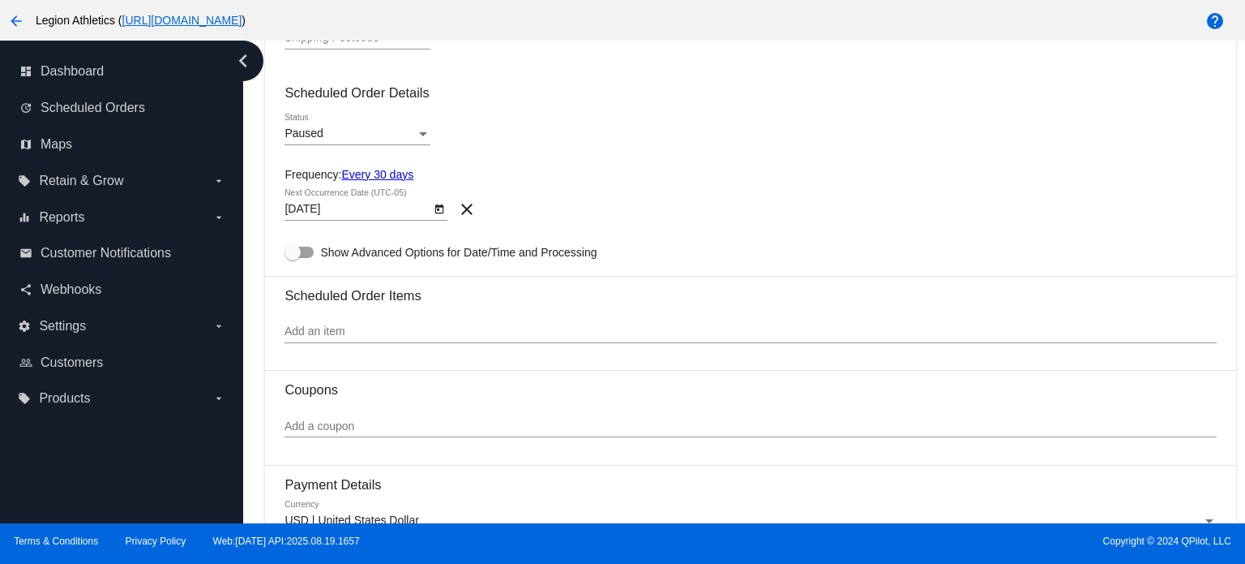
click at [402, 327] on div "Add an item" at bounding box center [751, 327] width 932 height 32
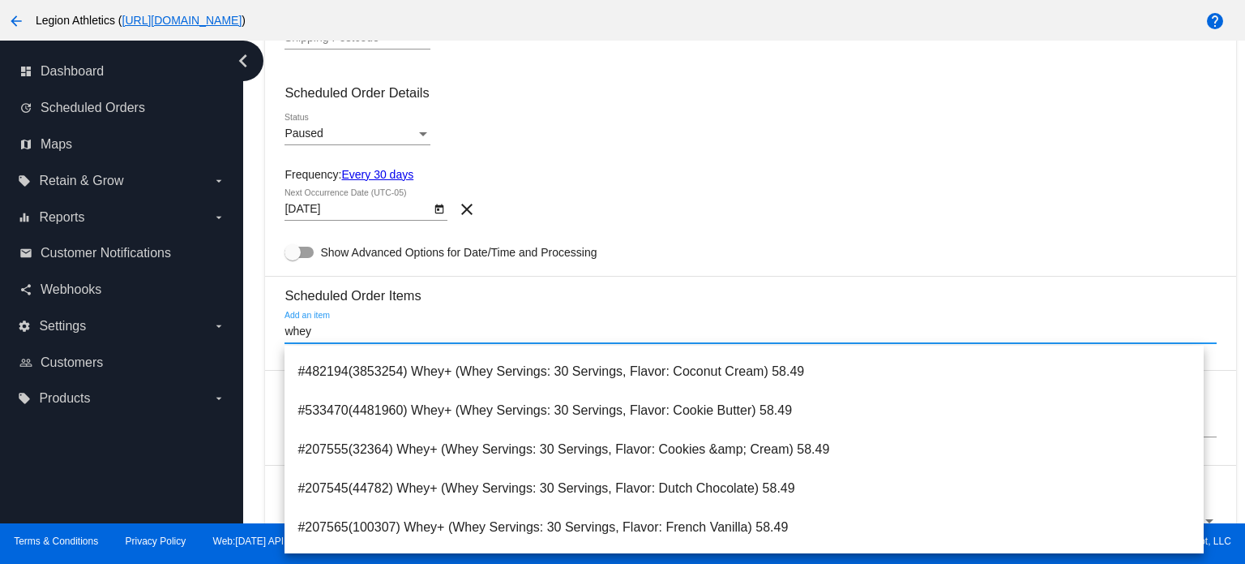
scroll to position [626, 0]
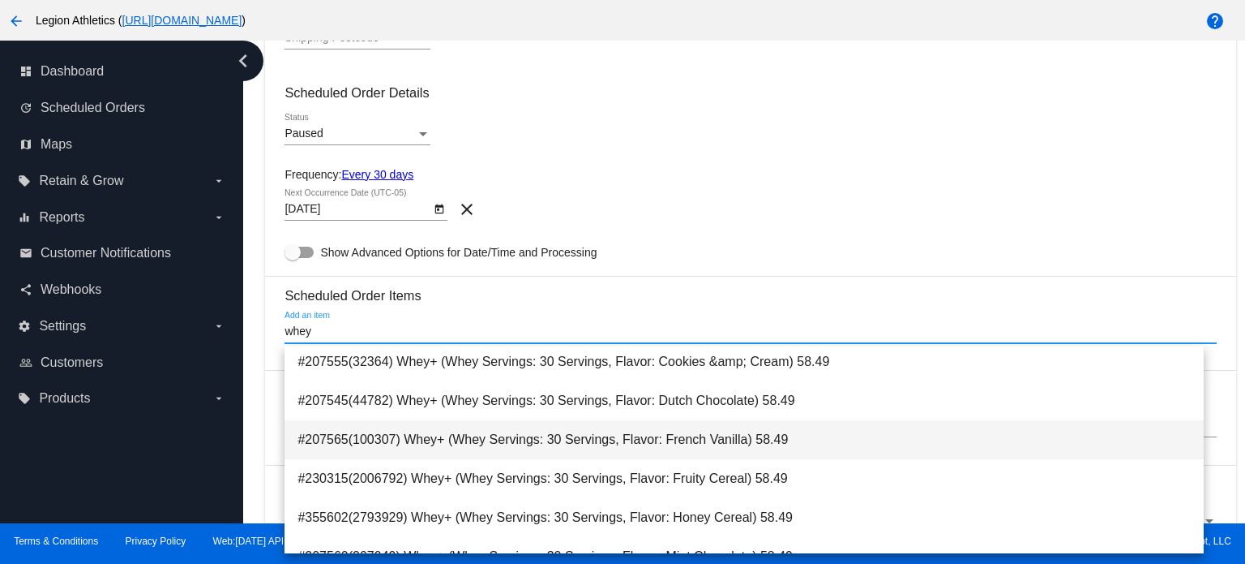
type input "whey"
click at [432, 429] on span "#207565(100307) Whey+ (Whey Servings: 30 Servings, Flavor: French Vanilla) 58.49" at bounding box center [745, 439] width 894 height 39
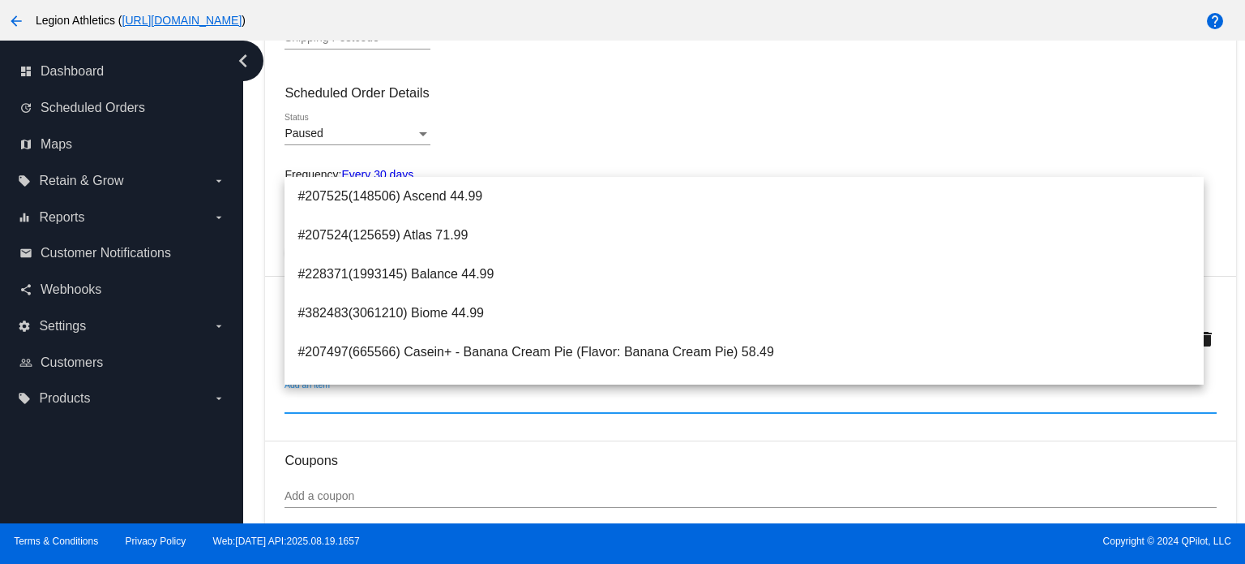
click at [688, 441] on mat-card-content "Customer Please select a customer Select a customer Customer Shipping Specify a…" at bounding box center [751, 467] width 932 height 2009
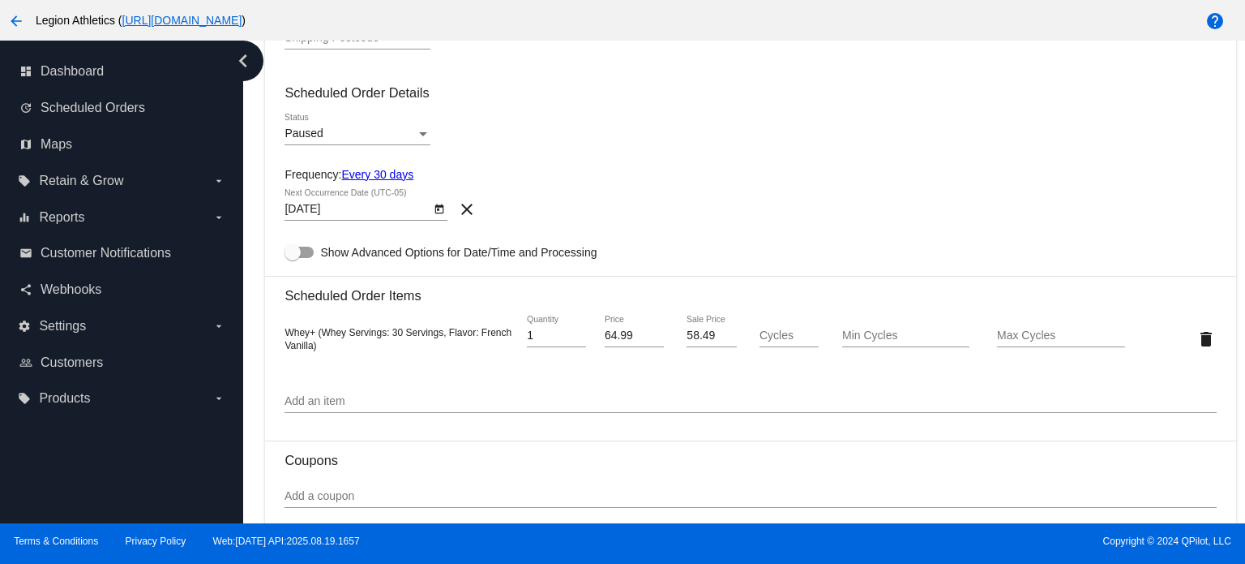
click at [704, 332] on input "58.49" at bounding box center [711, 335] width 49 height 13
type input "55.24"
click at [686, 374] on div "Whey+ (Whey Servings: 30 Servings, Flavor: French Vanilla) 1 Quantity 64.99 Pri…" at bounding box center [751, 338] width 932 height 71
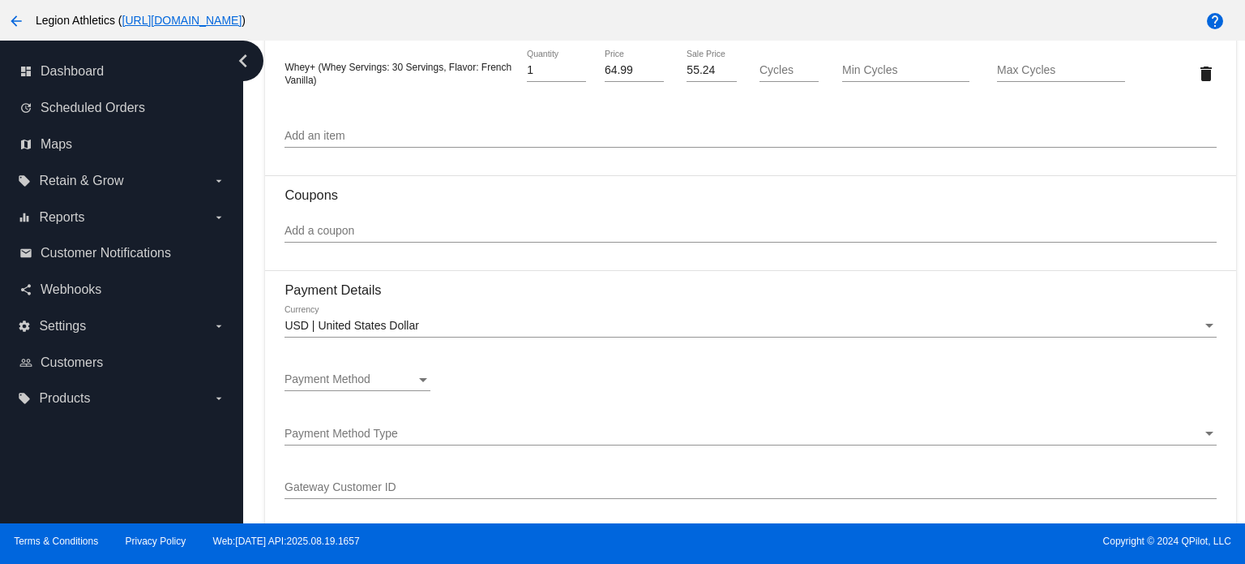
scroll to position [1054, 0]
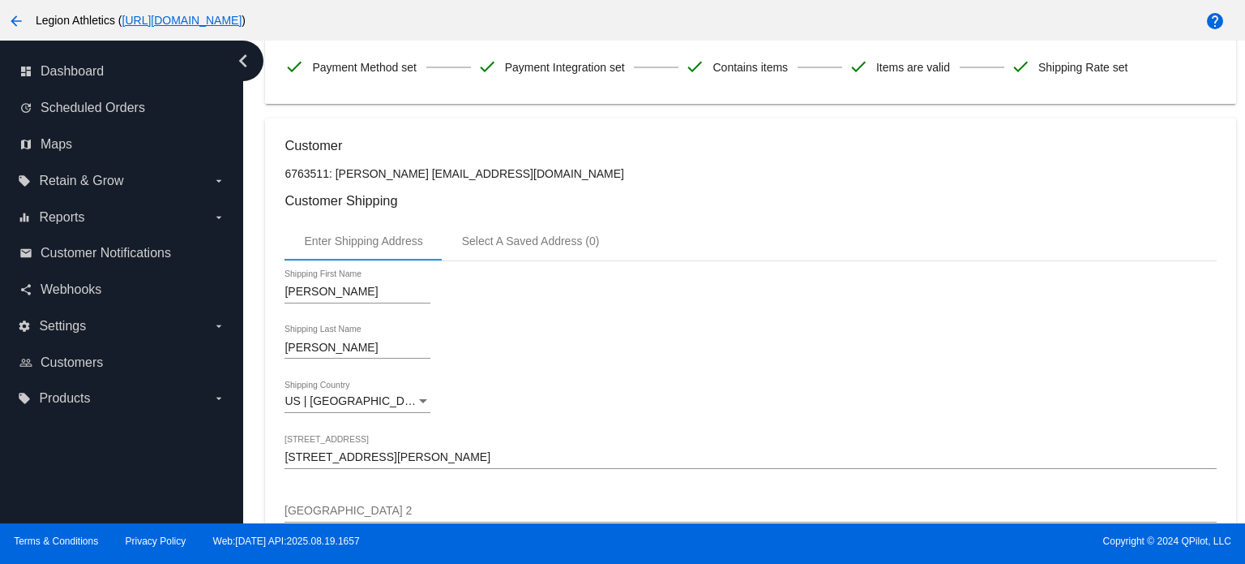
scroll to position [425, 0]
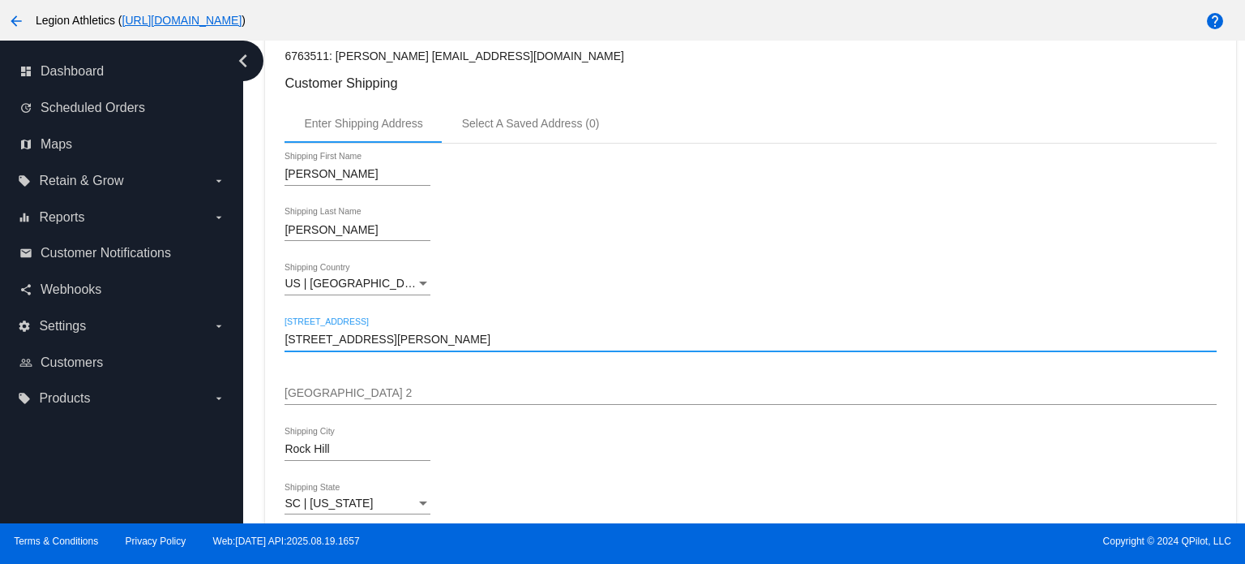
click at [409, 340] on input "109 Richards Landing Drive" at bounding box center [751, 339] width 932 height 13
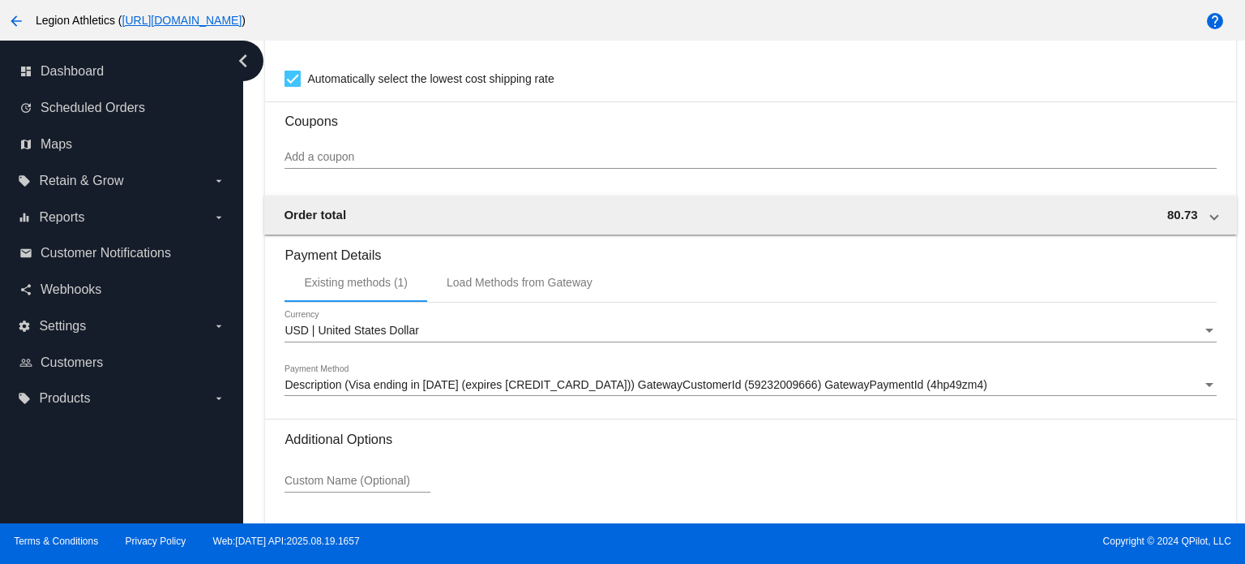
scroll to position [1445, 0]
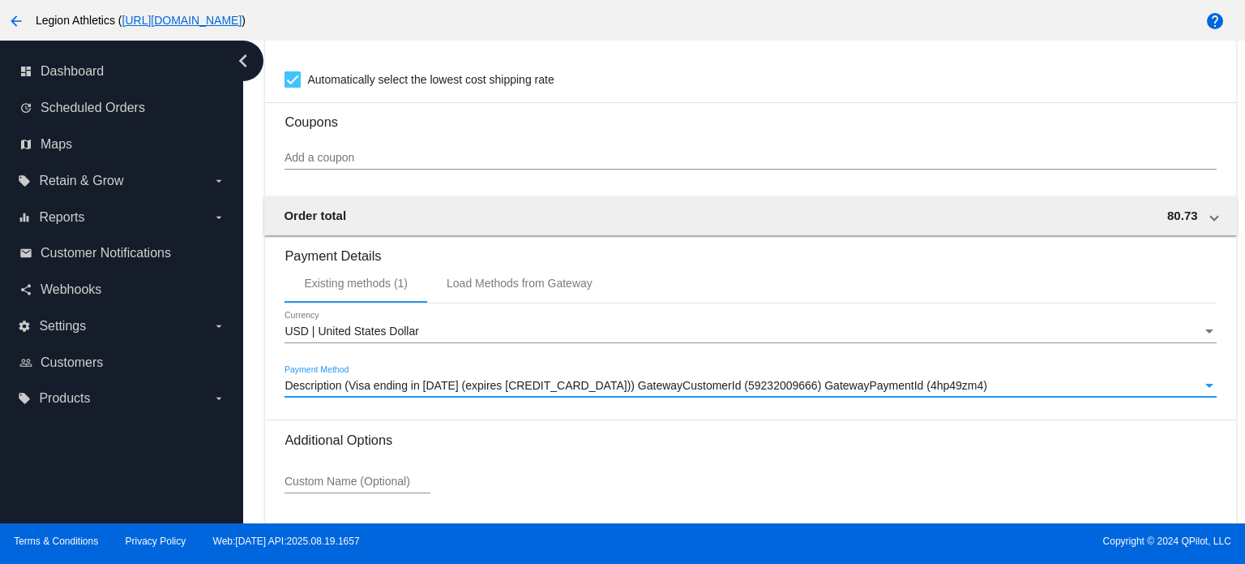
click at [430, 390] on span "Description (Visa ending in 1813 (expires 0229)) GatewayCustomerId (59232009666…" at bounding box center [636, 385] width 703 height 13
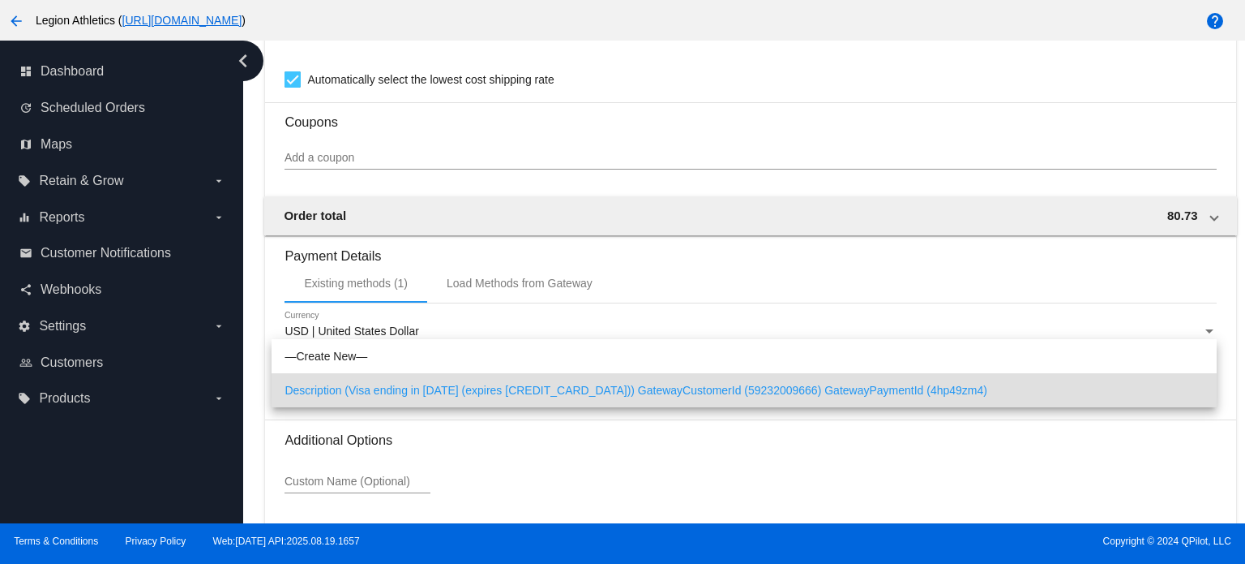
click at [448, 456] on div at bounding box center [622, 282] width 1245 height 564
